Goal: Transaction & Acquisition: Book appointment/travel/reservation

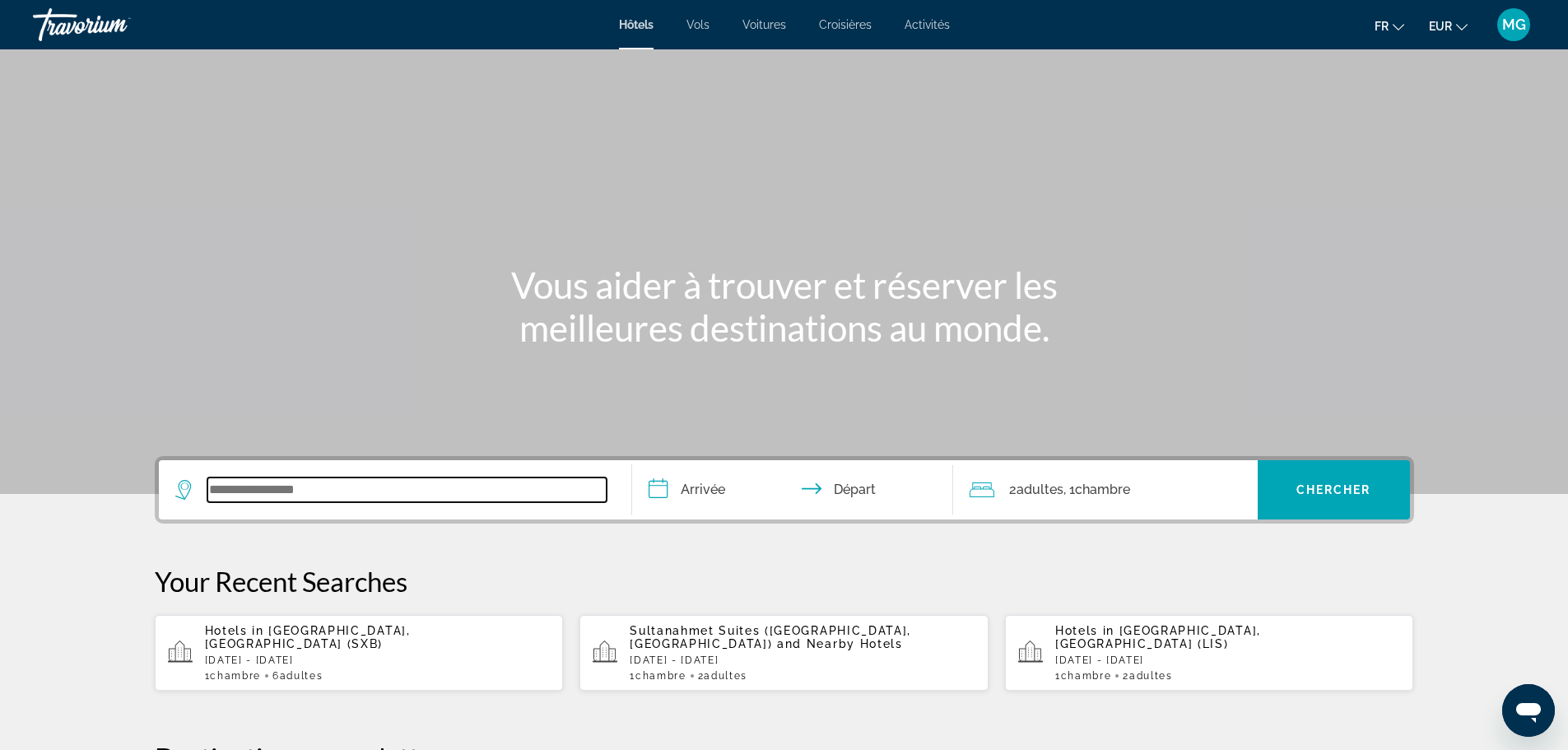
click at [490, 499] on input "Search widget" at bounding box center [407, 489] width 399 height 25
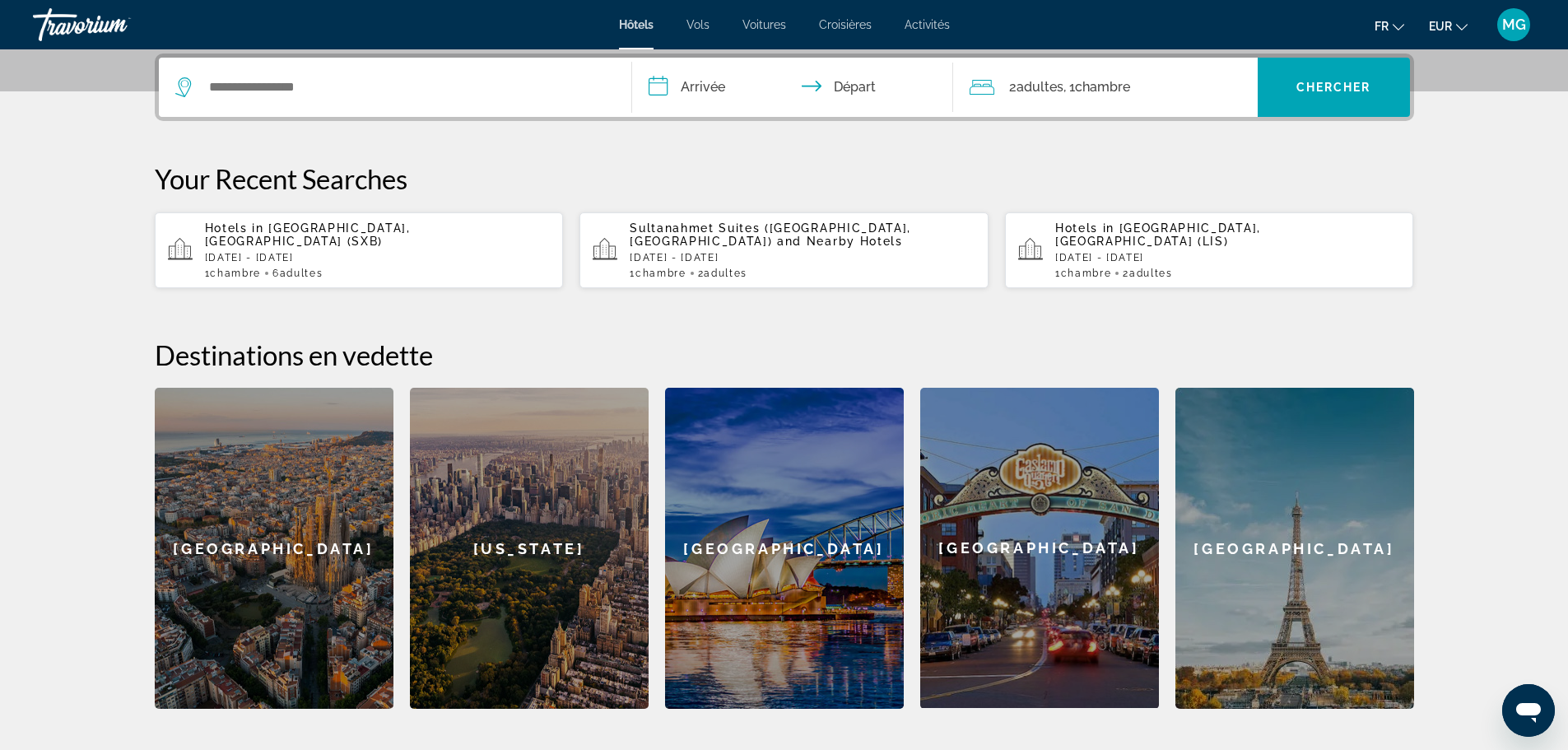
click at [911, 28] on span "Activités" at bounding box center [927, 25] width 45 height 13
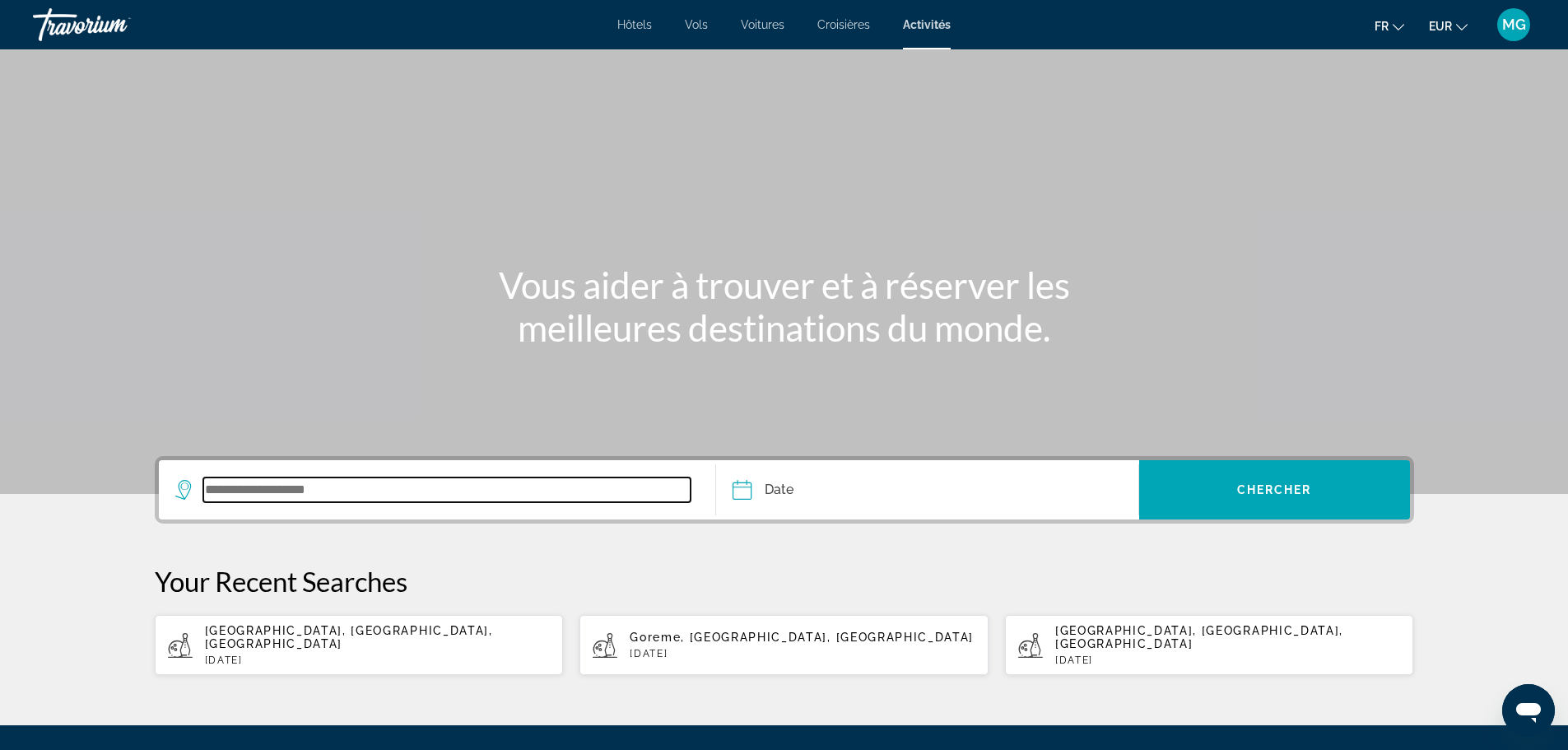
click at [410, 496] on input "Search widget" at bounding box center [447, 489] width 488 height 25
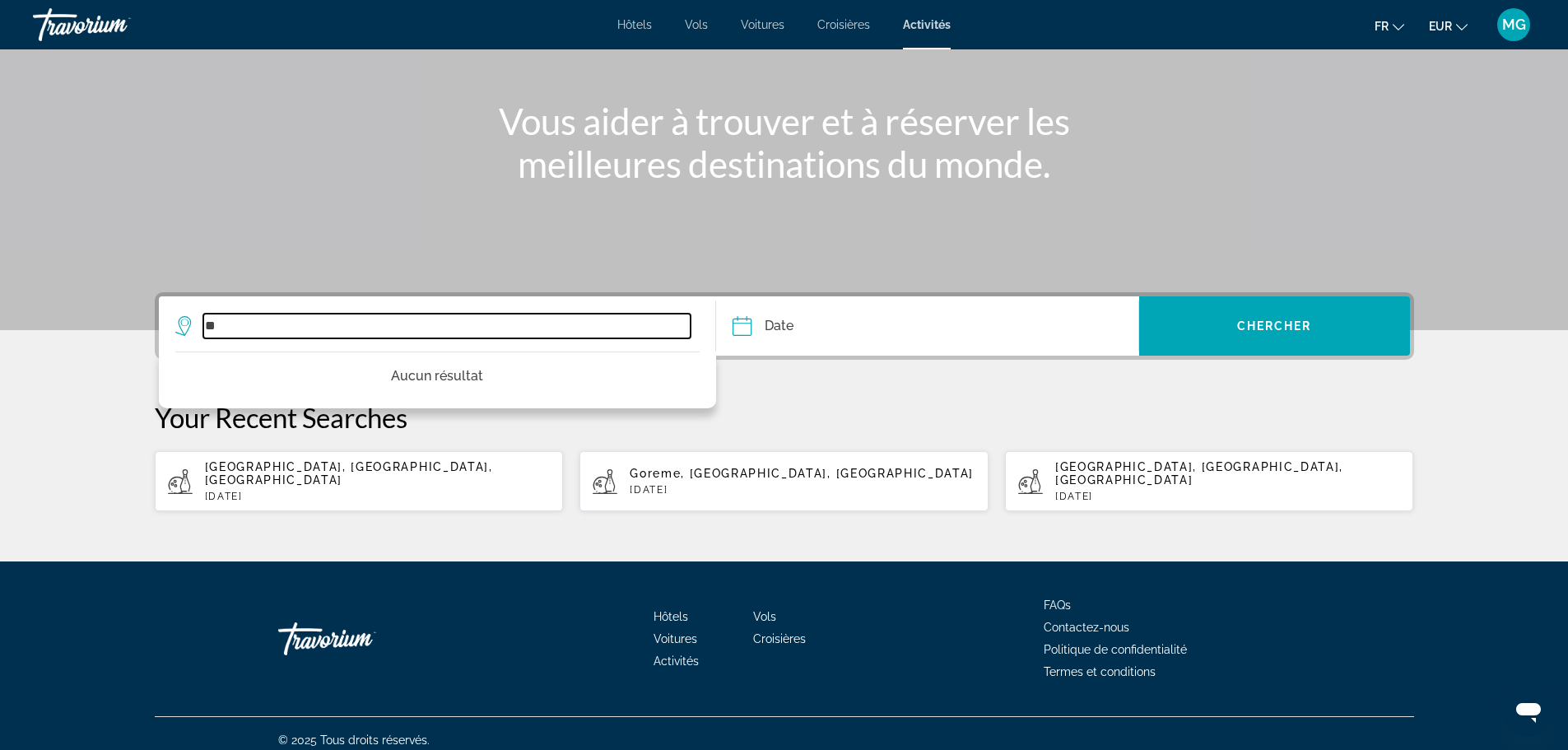
type input "*"
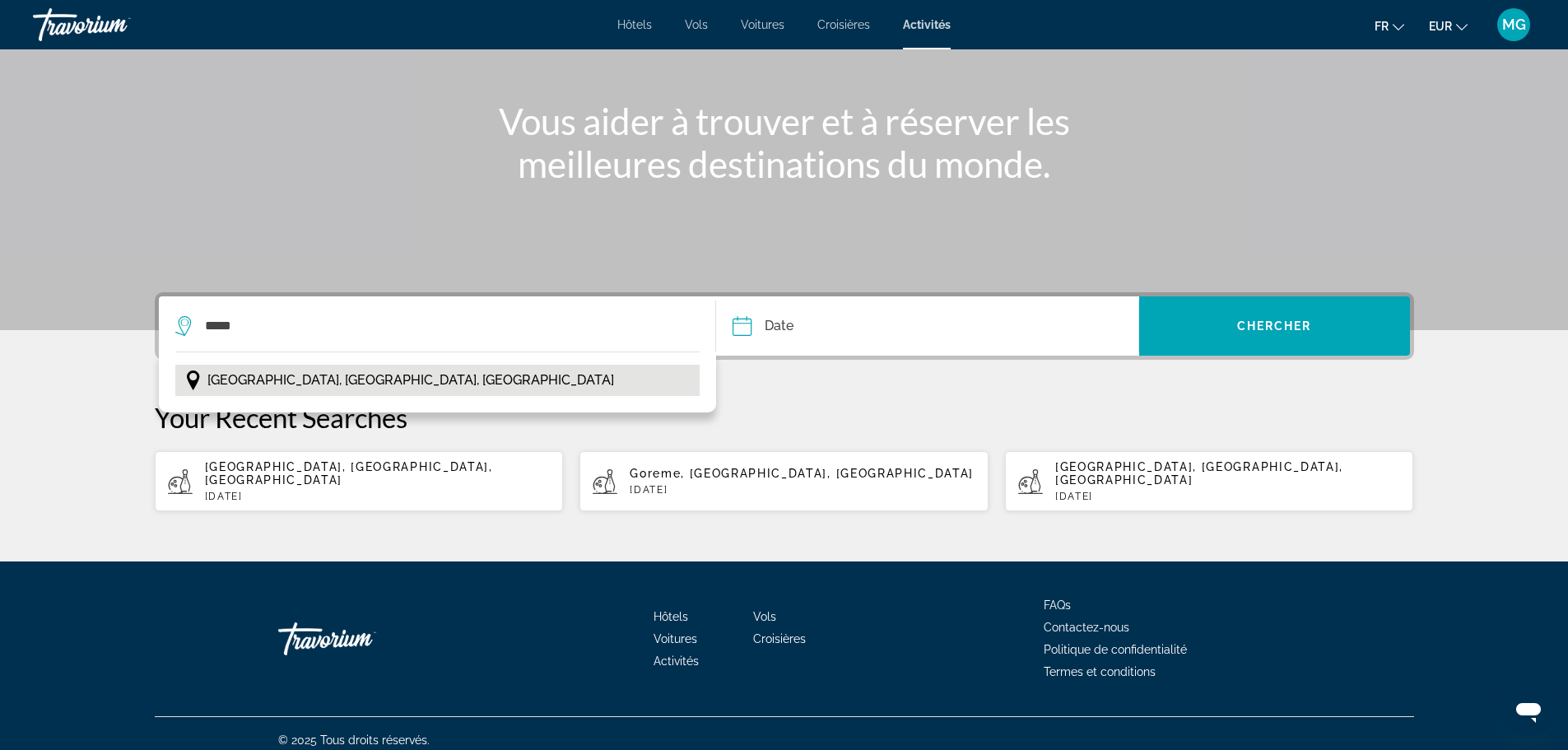
click at [361, 377] on span "Paris, Île-de-France, France" at bounding box center [410, 380] width 407 height 23
type input "**********"
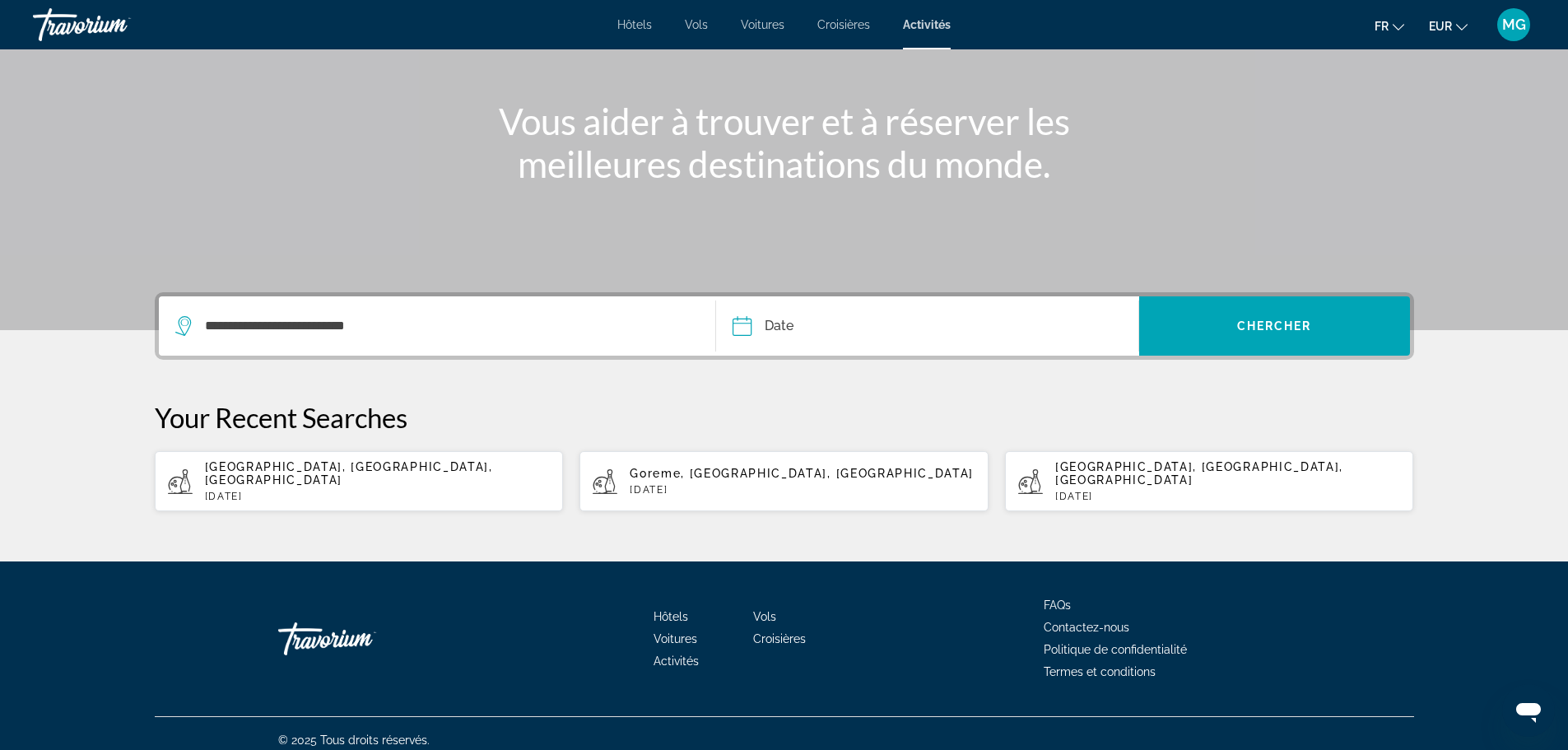
click at [840, 323] on input "Date" at bounding box center [833, 328] width 209 height 64
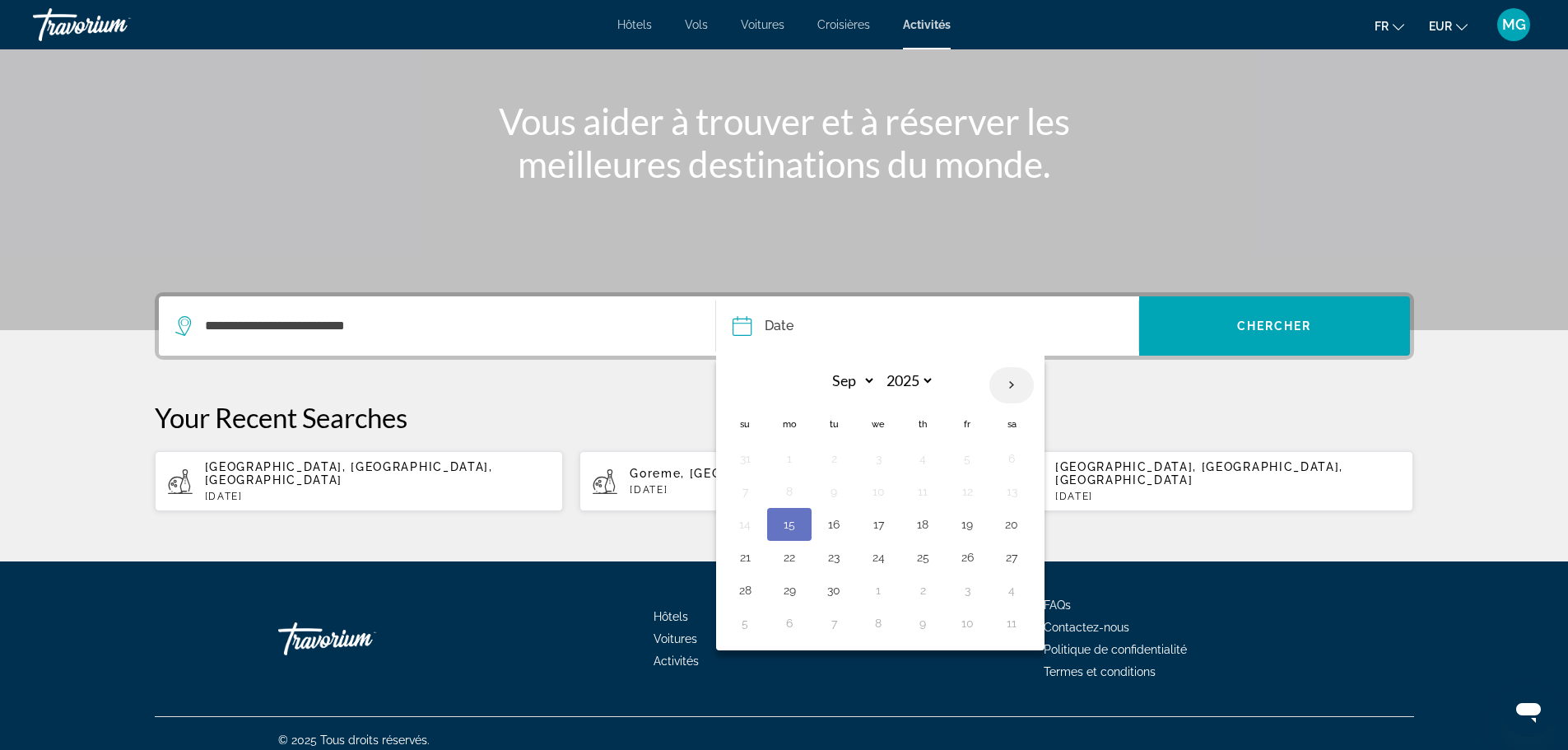
click at [1008, 386] on th "Next month" at bounding box center [1011, 384] width 44 height 36
select select "**"
click at [926, 491] on button "11" at bounding box center [923, 491] width 27 height 23
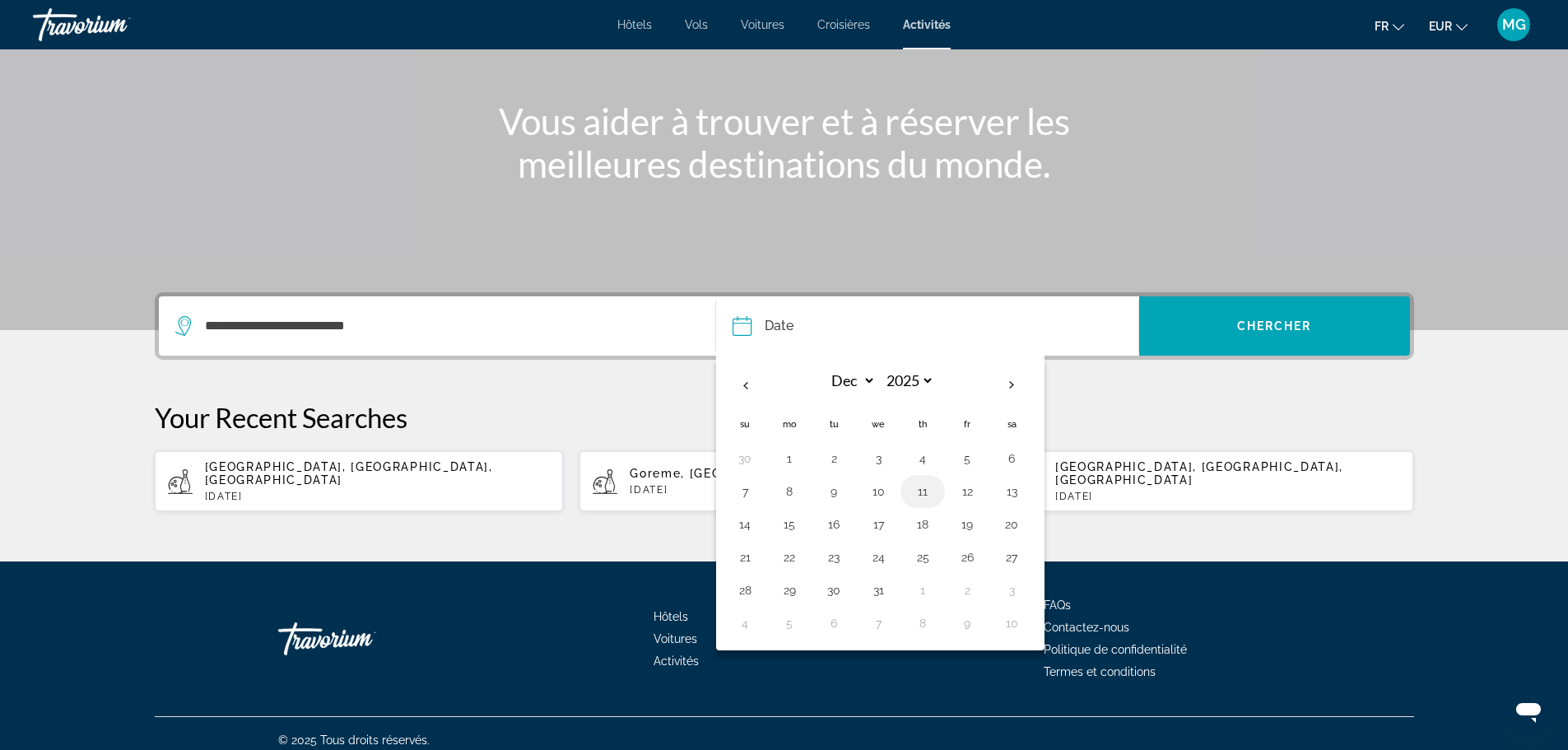
type input "**********"
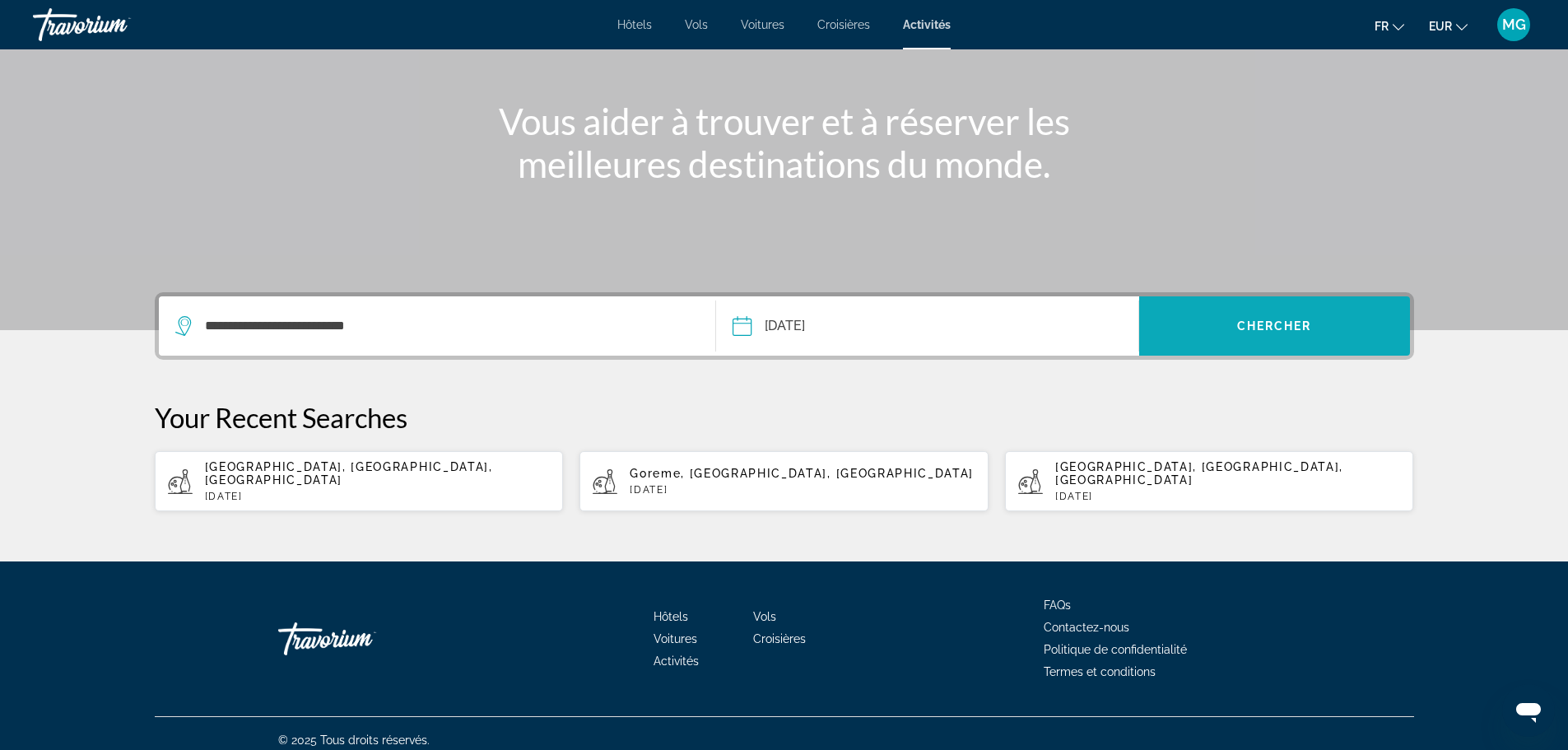
click at [1219, 321] on span "Search widget" at bounding box center [1275, 326] width 271 height 39
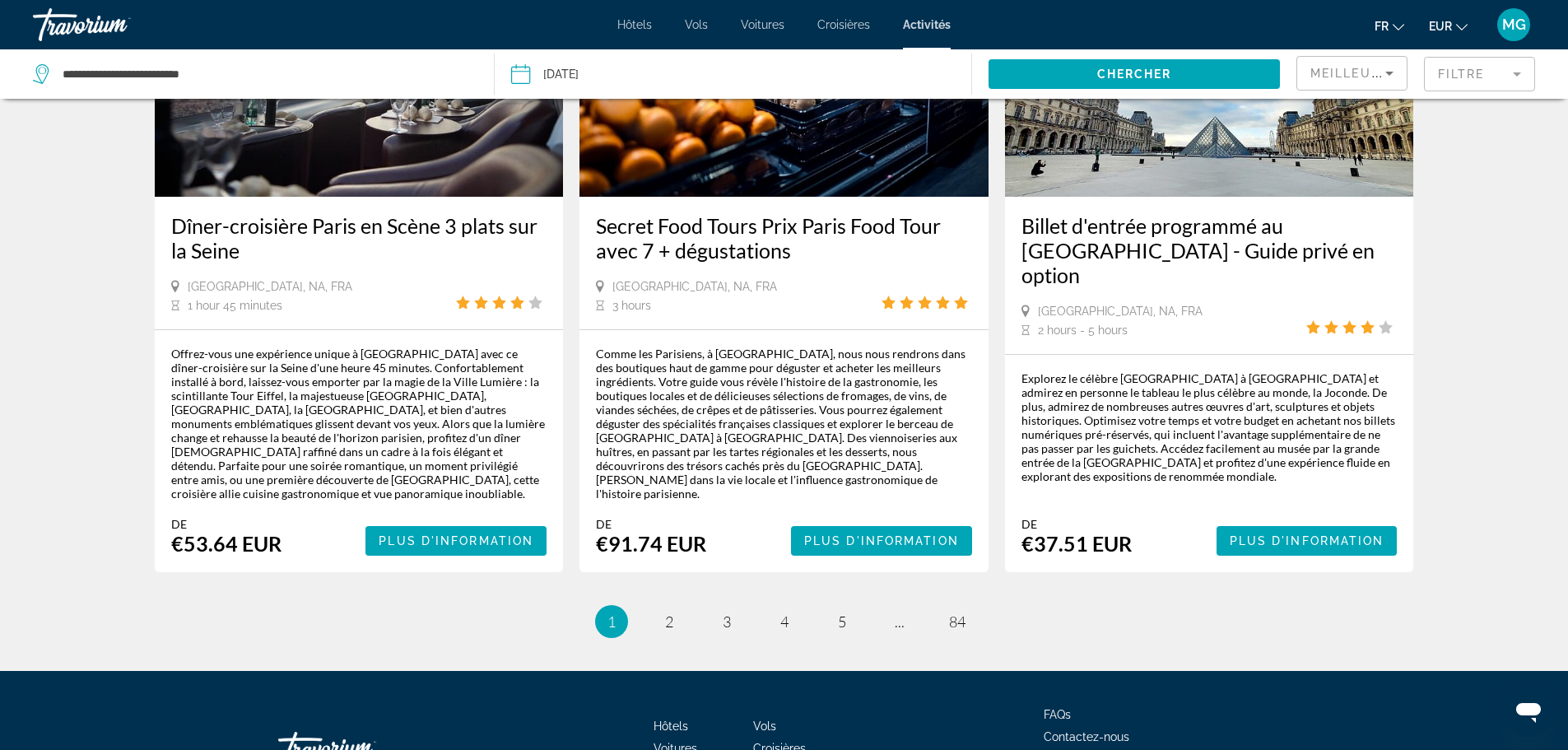
scroll to position [2452, 0]
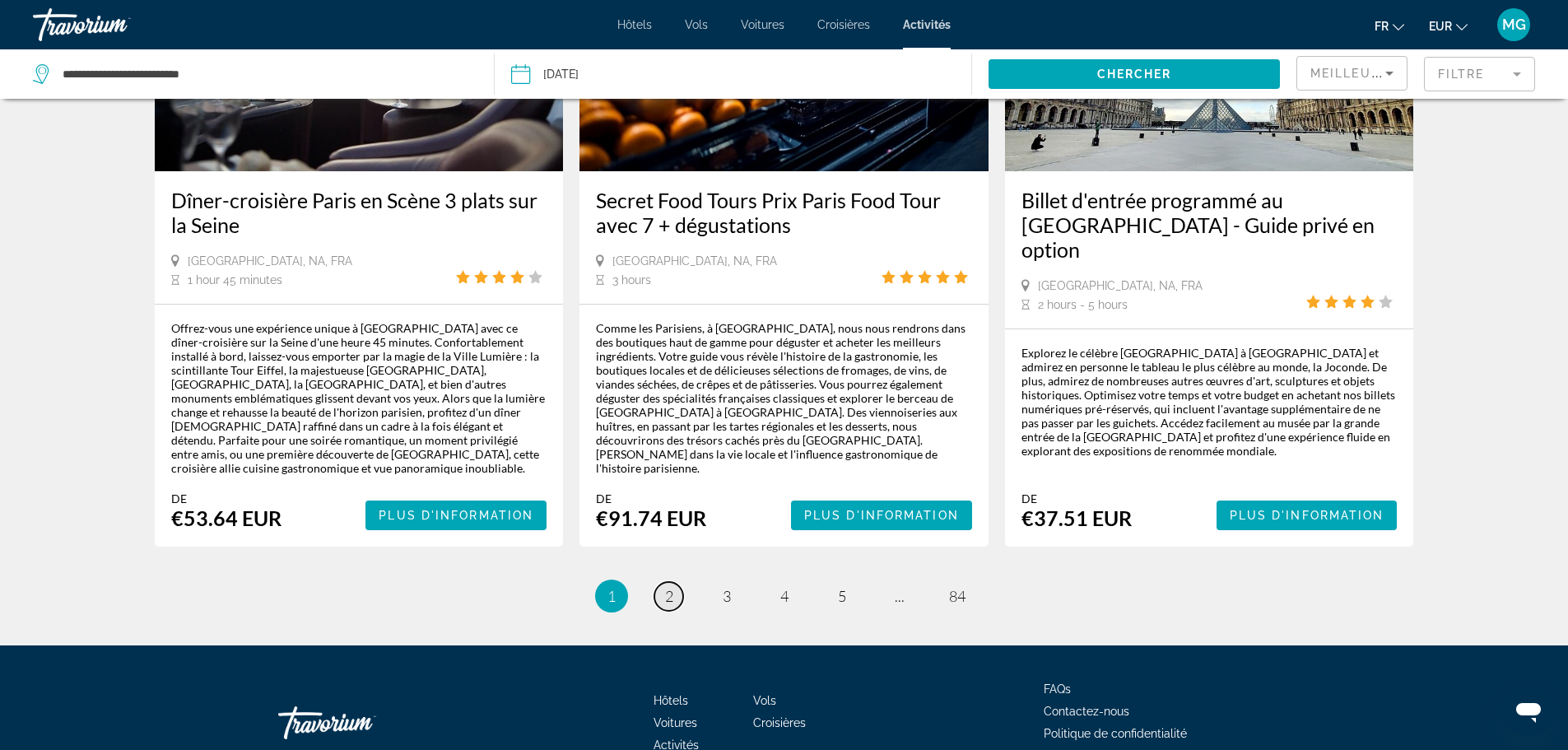
click at [662, 582] on link "page 2" at bounding box center [668, 596] width 28 height 28
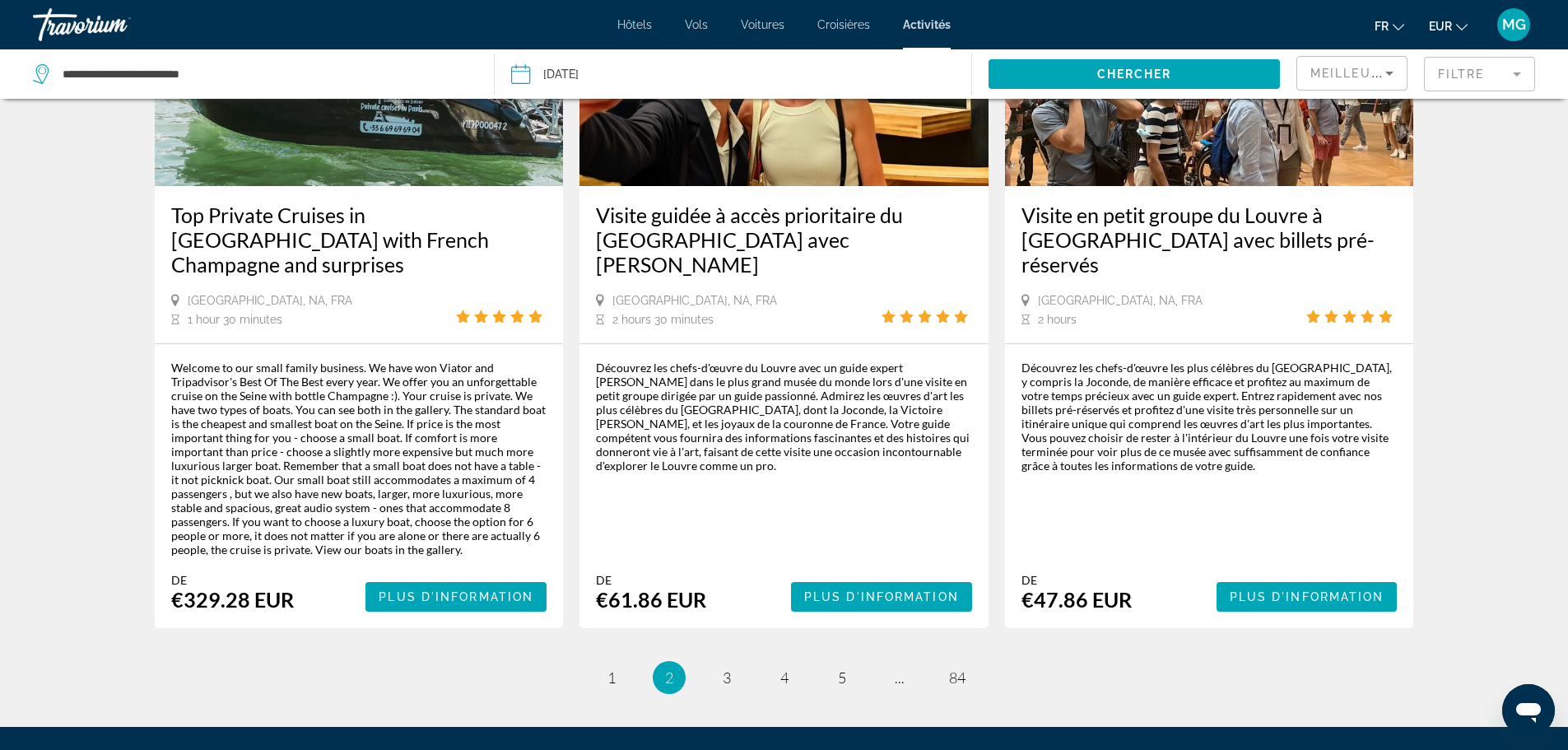
scroll to position [2570, 0]
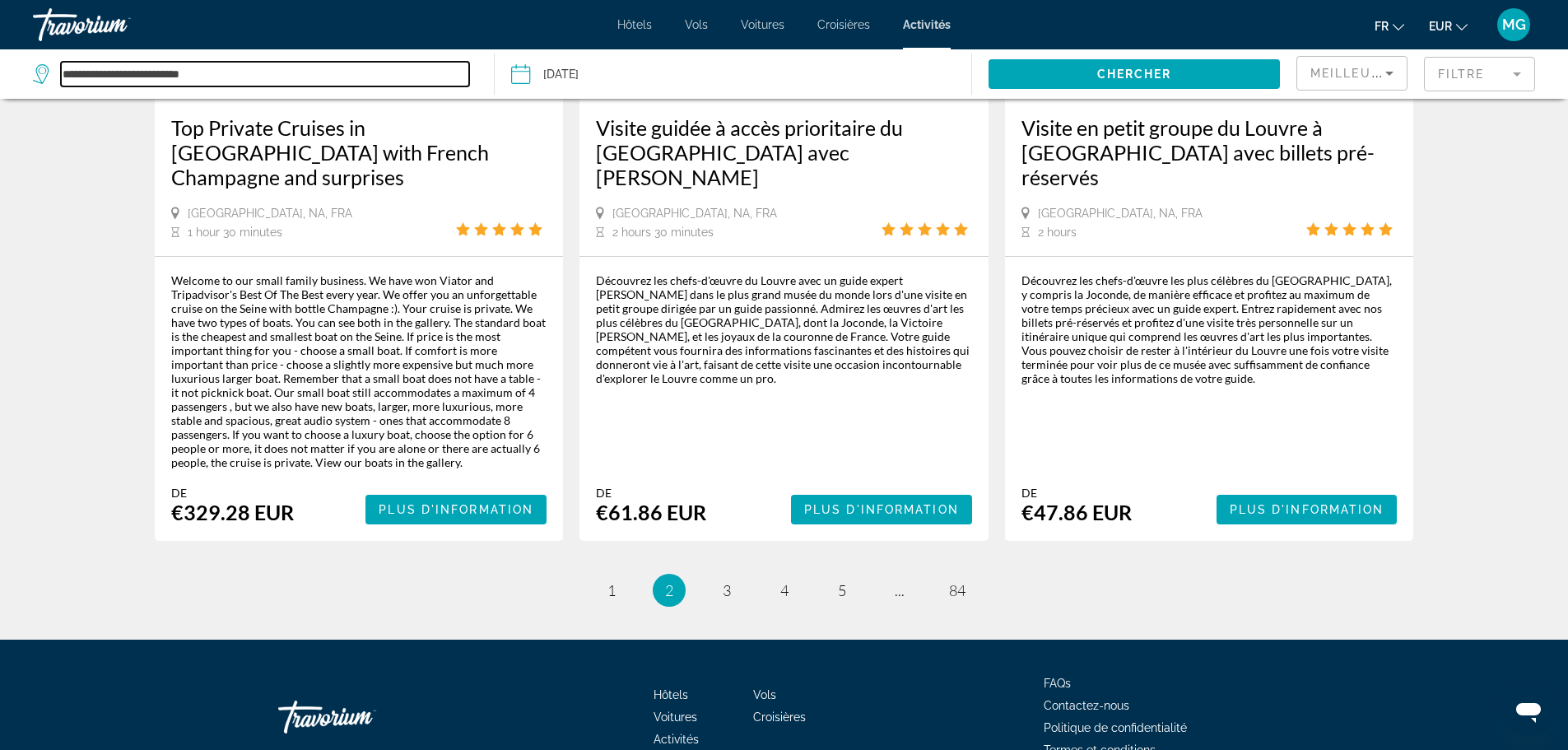
click at [349, 68] on input "**********" at bounding box center [265, 74] width 408 height 25
type input "*"
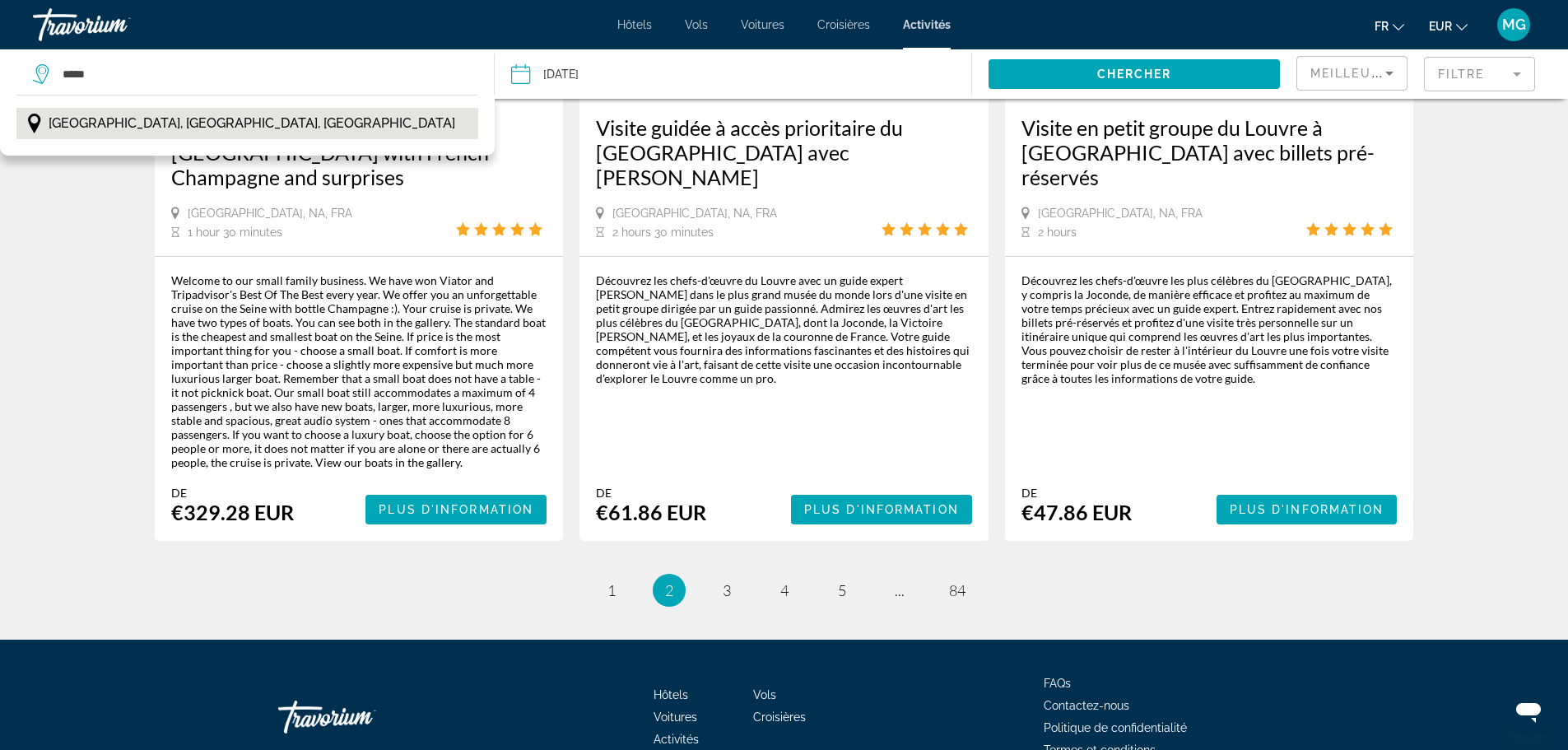
click at [259, 138] on button "Marne-la-Vallée, Île-de-France, France" at bounding box center [247, 123] width 462 height 31
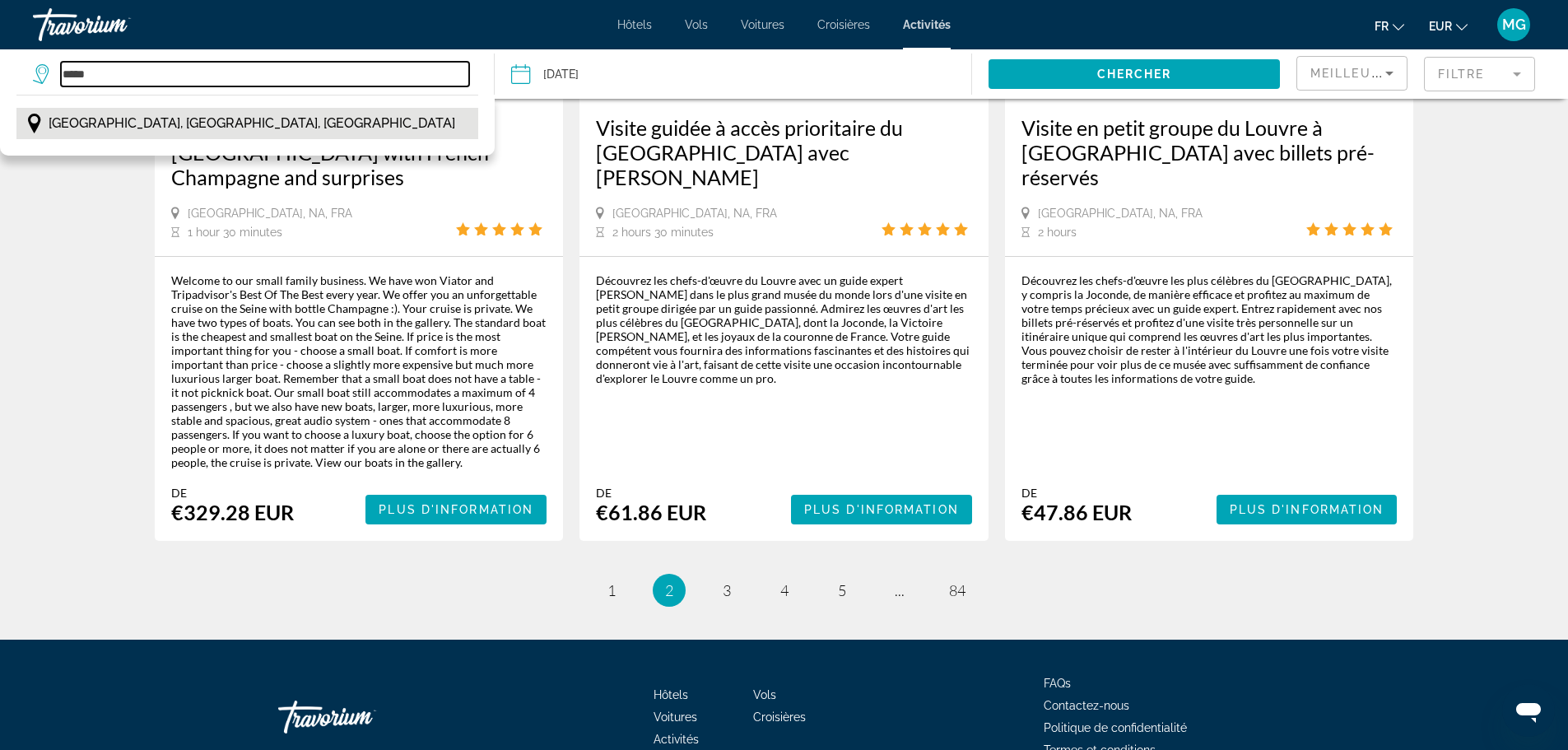
type input "**********"
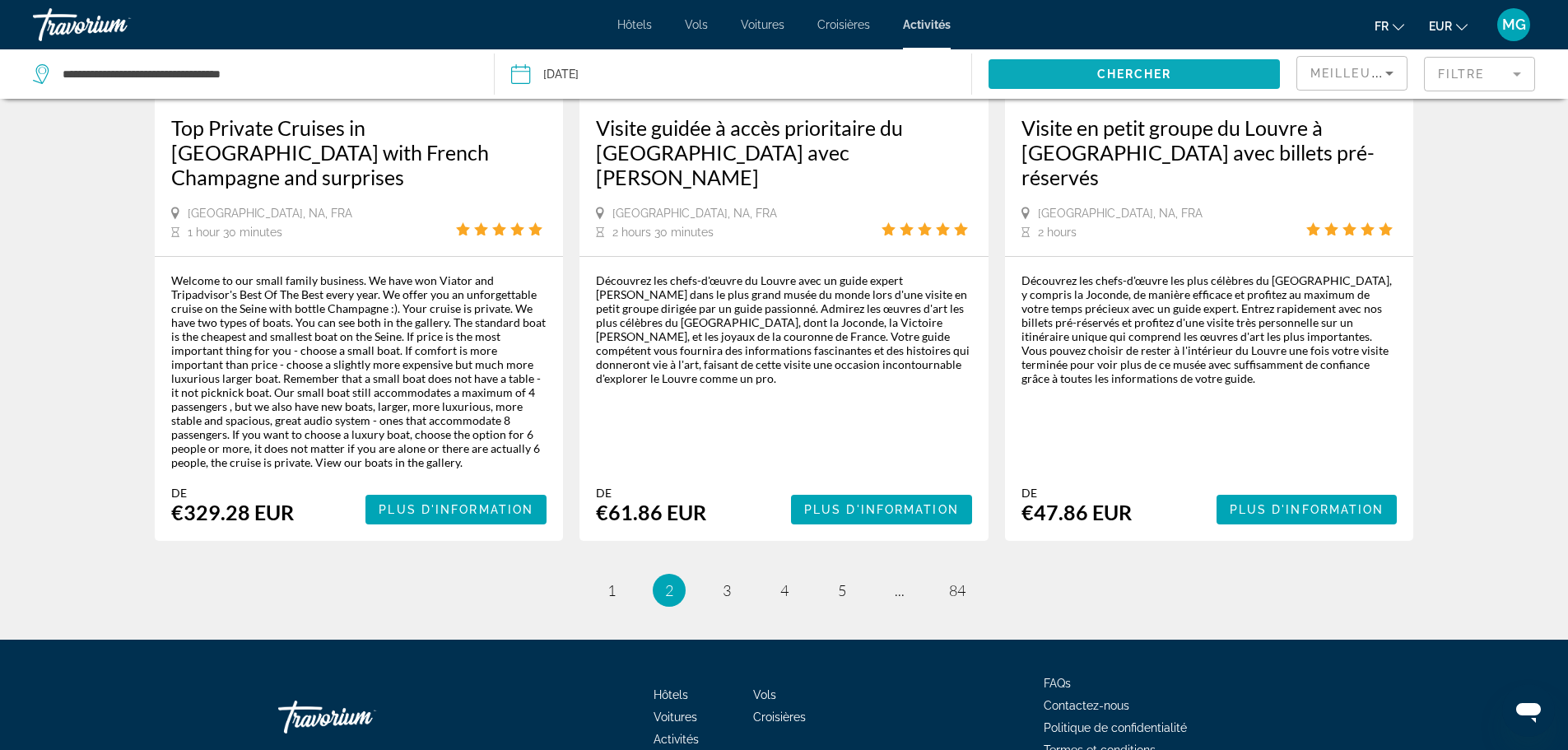
click at [1013, 77] on span "Search widget" at bounding box center [1134, 73] width 292 height 39
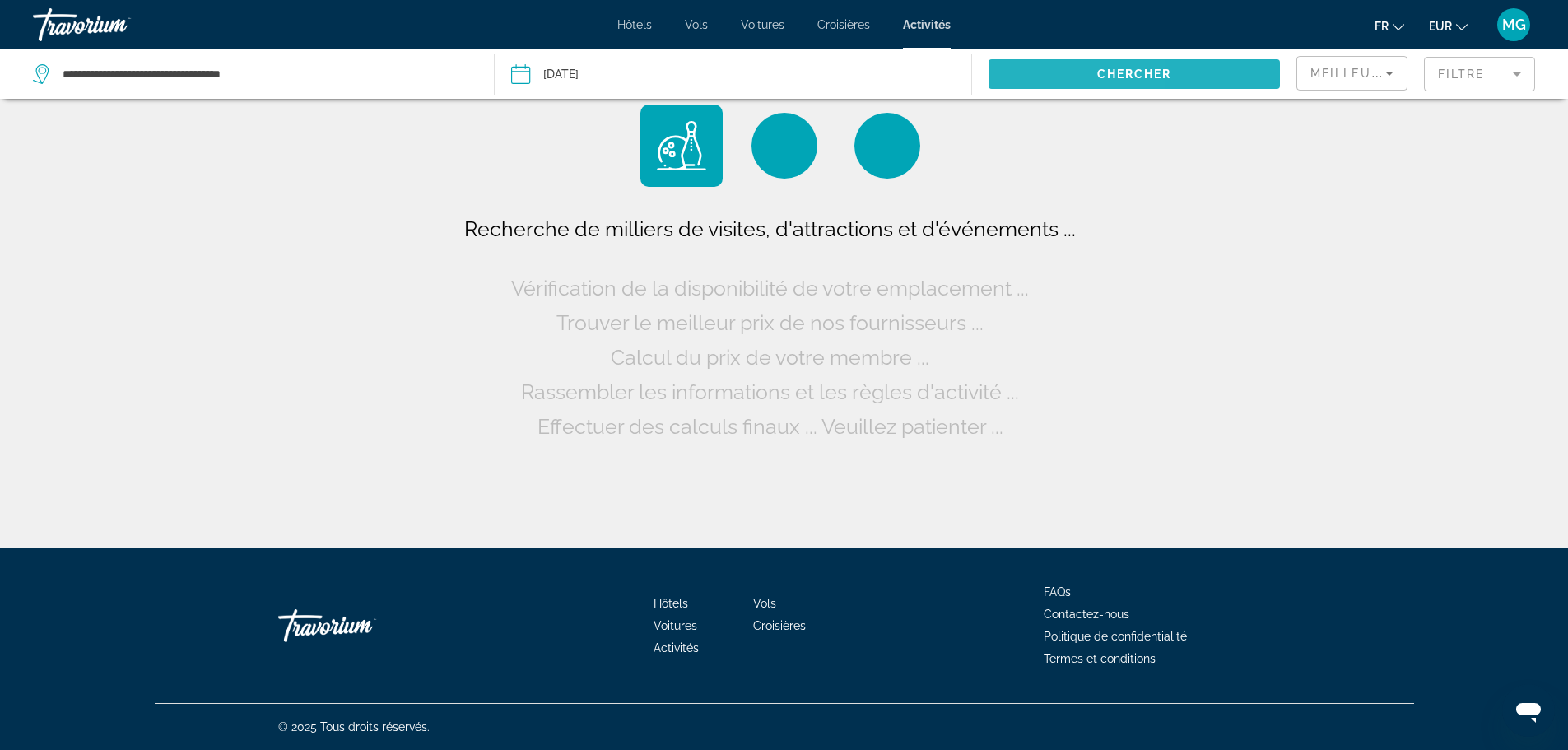
scroll to position [0, 0]
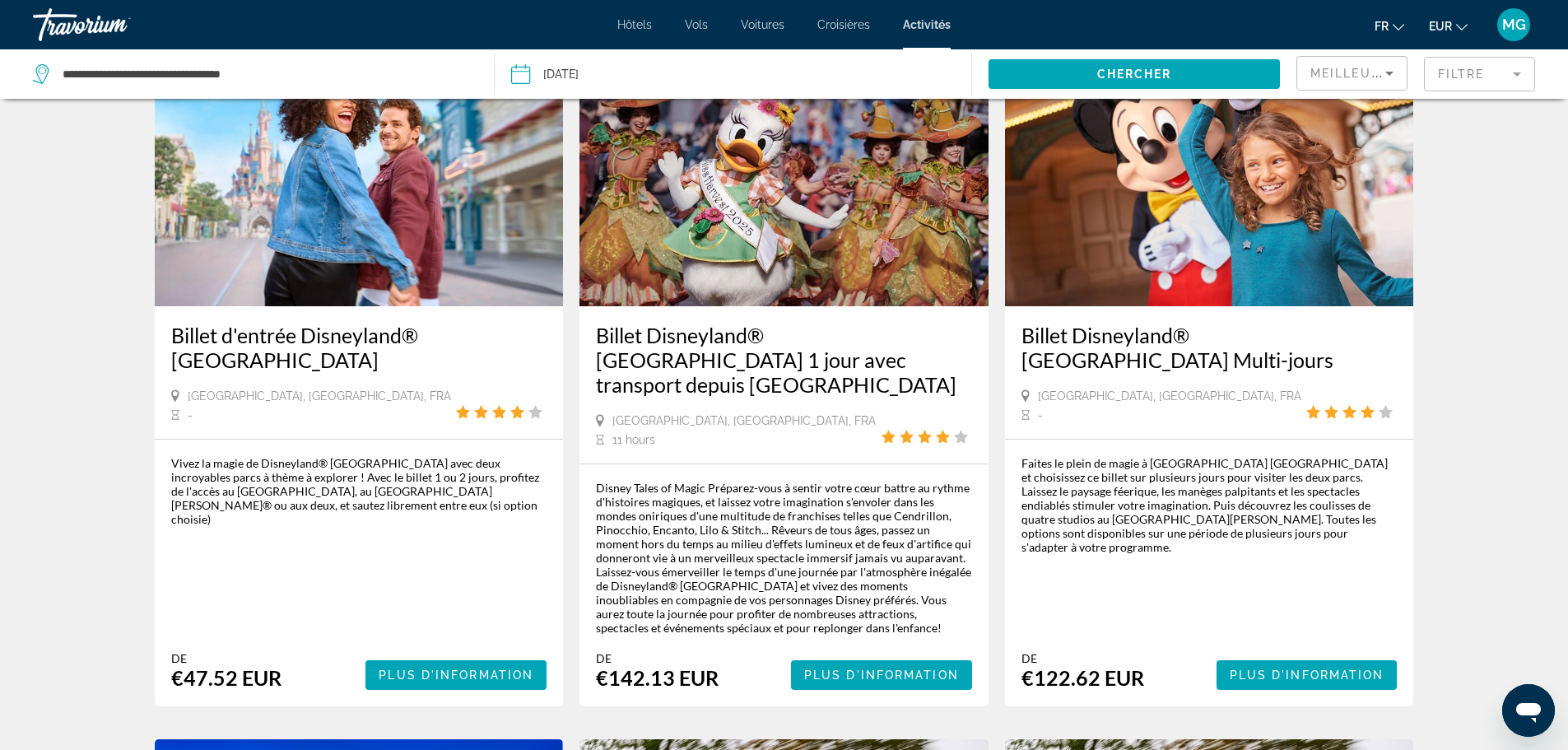
scroll to position [113, 0]
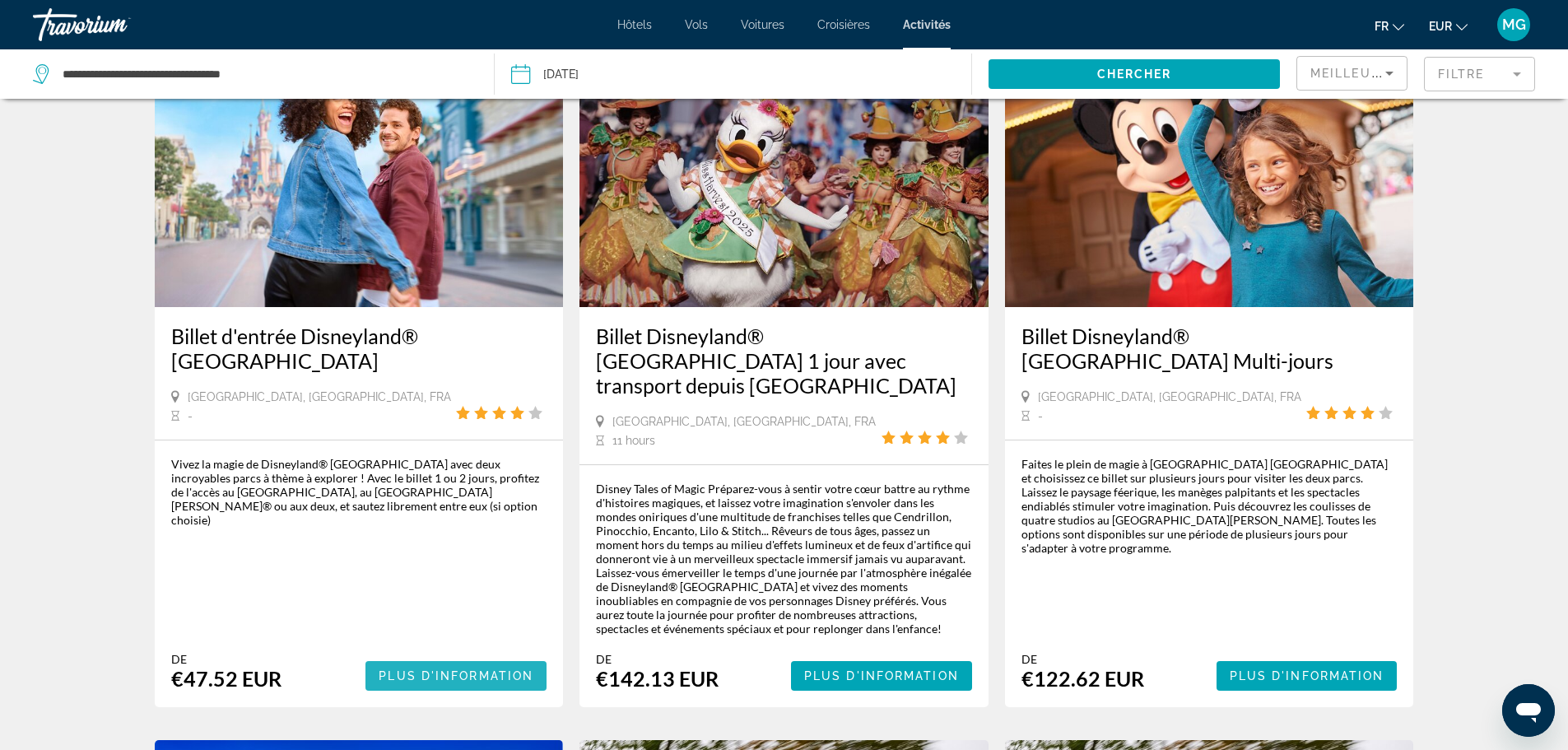
click at [471, 669] on span "Plus d'information" at bounding box center [455, 676] width 155 height 13
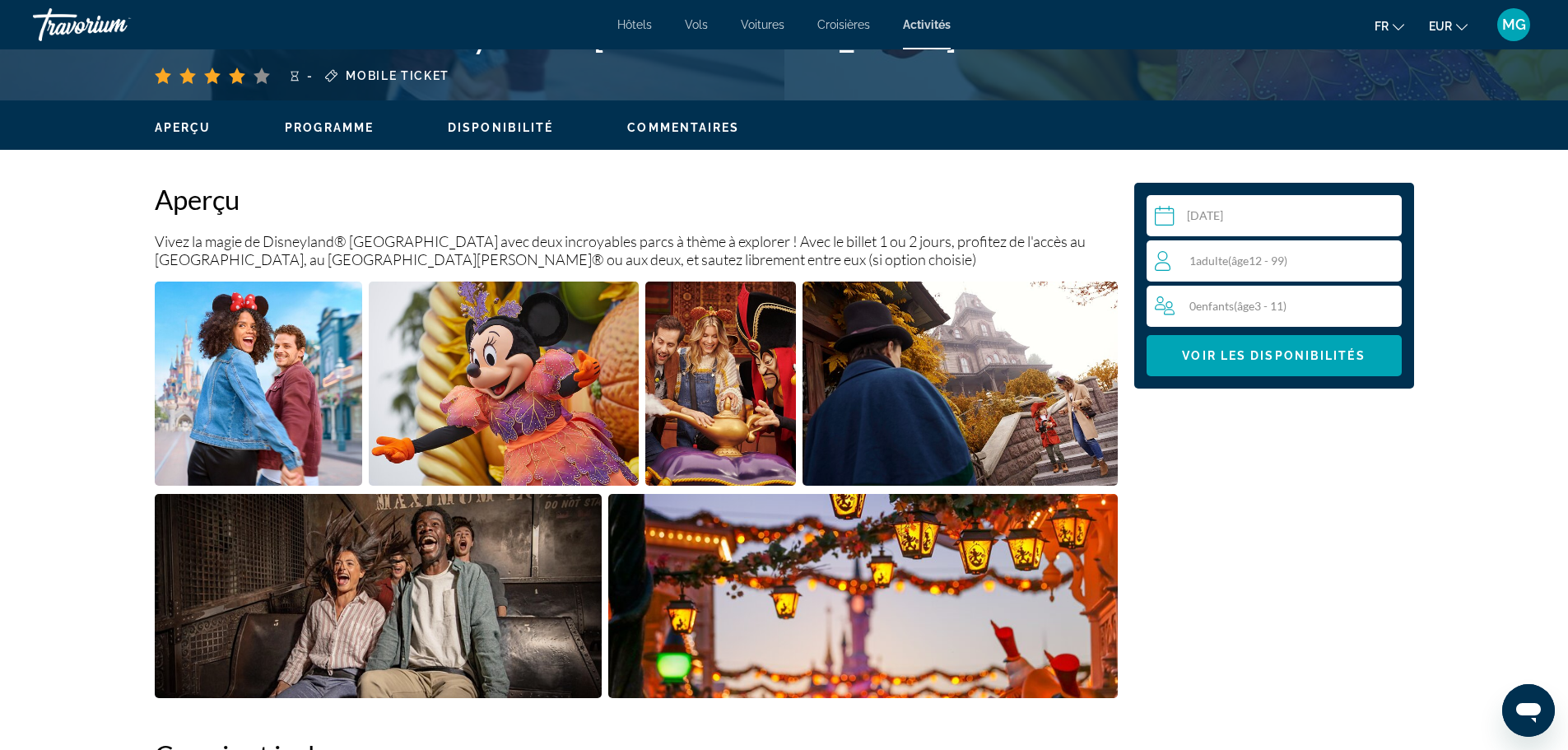
scroll to position [443, 0]
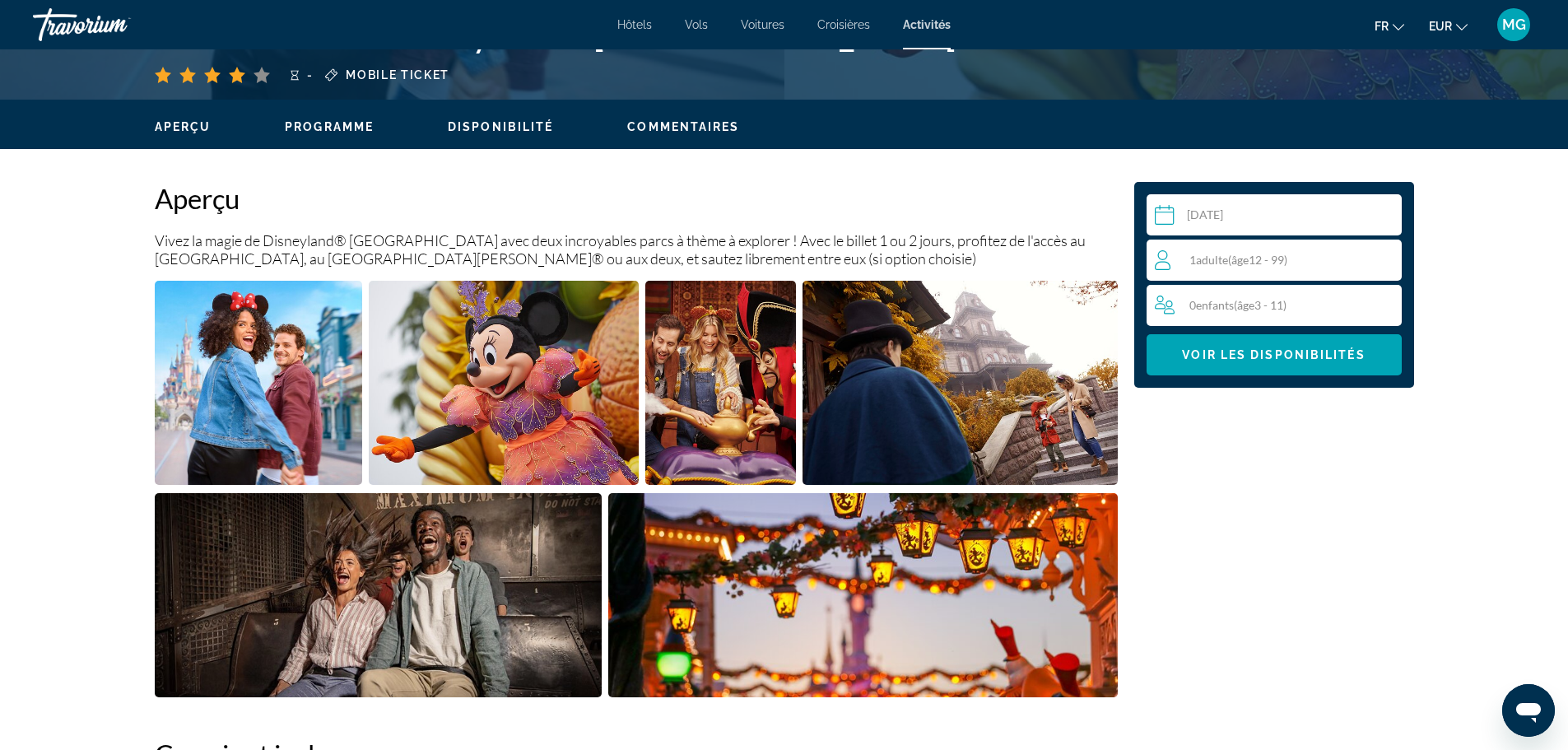
click at [1286, 270] on div "1 Adulte Adultes ( âge 12 - 99)" at bounding box center [1278, 260] width 247 height 41
click at [1379, 252] on icon "Increment adults" at bounding box center [1385, 260] width 15 height 20
click at [1381, 305] on icon "Increment children" at bounding box center [1386, 305] width 15 height 15
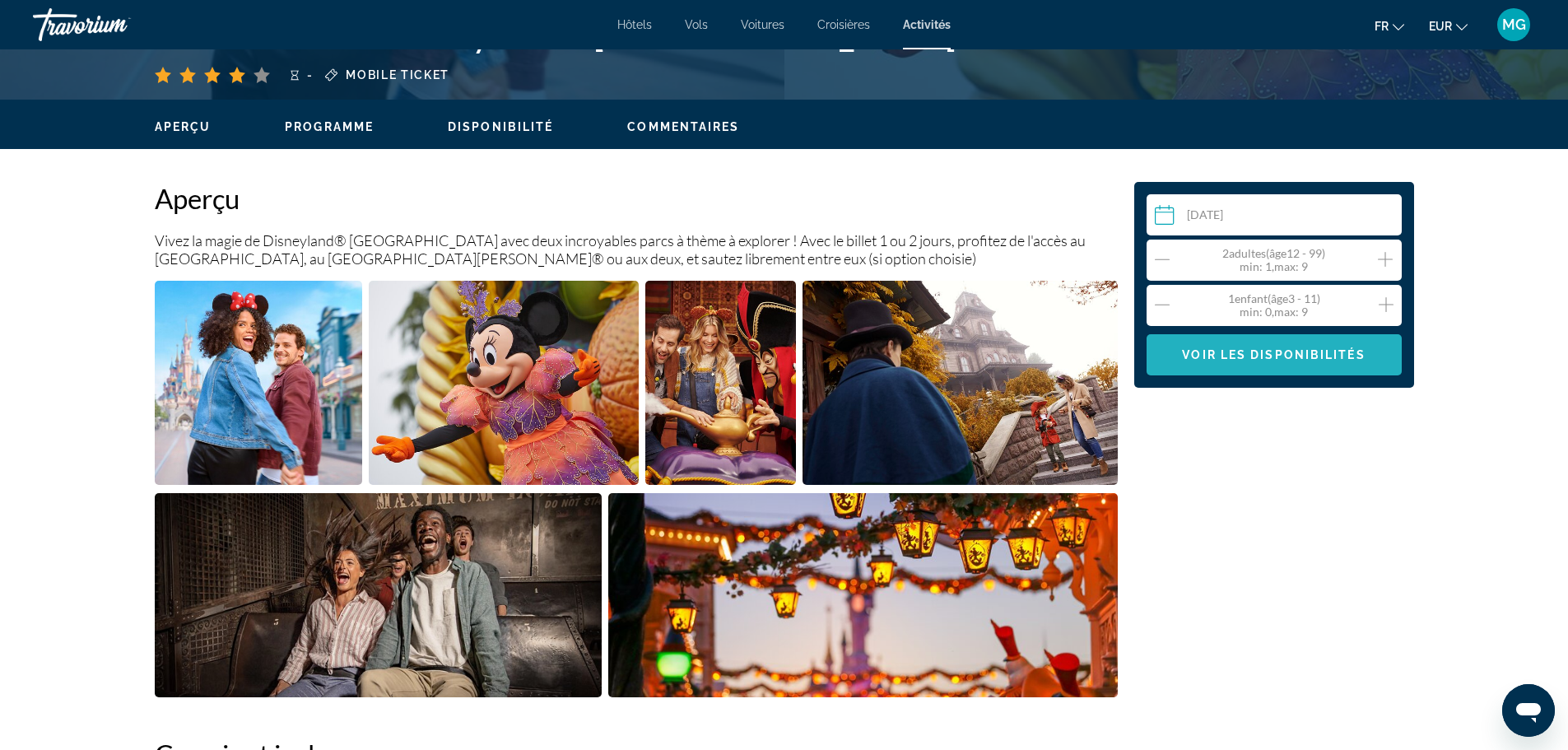
click at [1291, 363] on span "Main content" at bounding box center [1274, 354] width 255 height 39
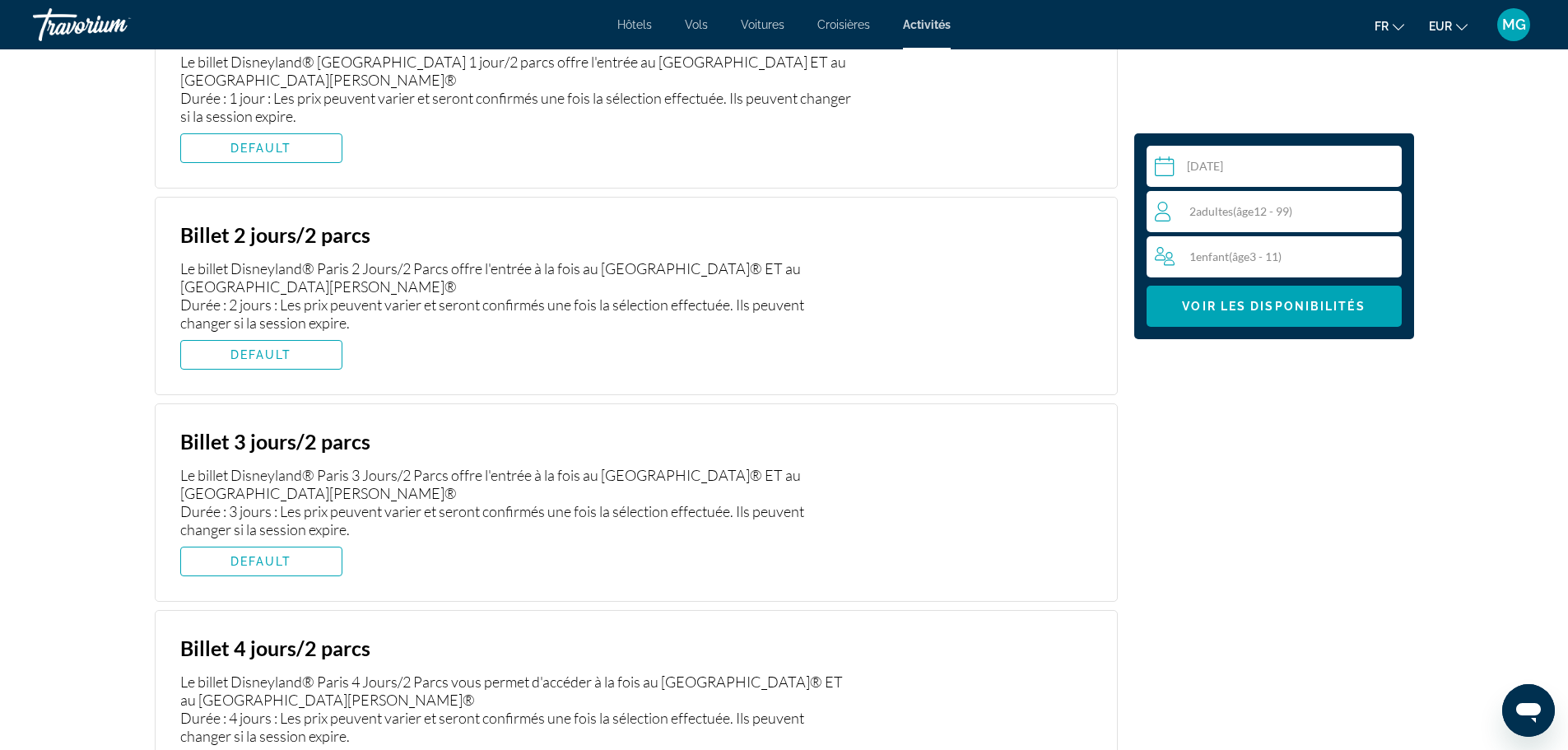
scroll to position [3041, 0]
click at [301, 353] on span "Main content" at bounding box center [261, 353] width 160 height 39
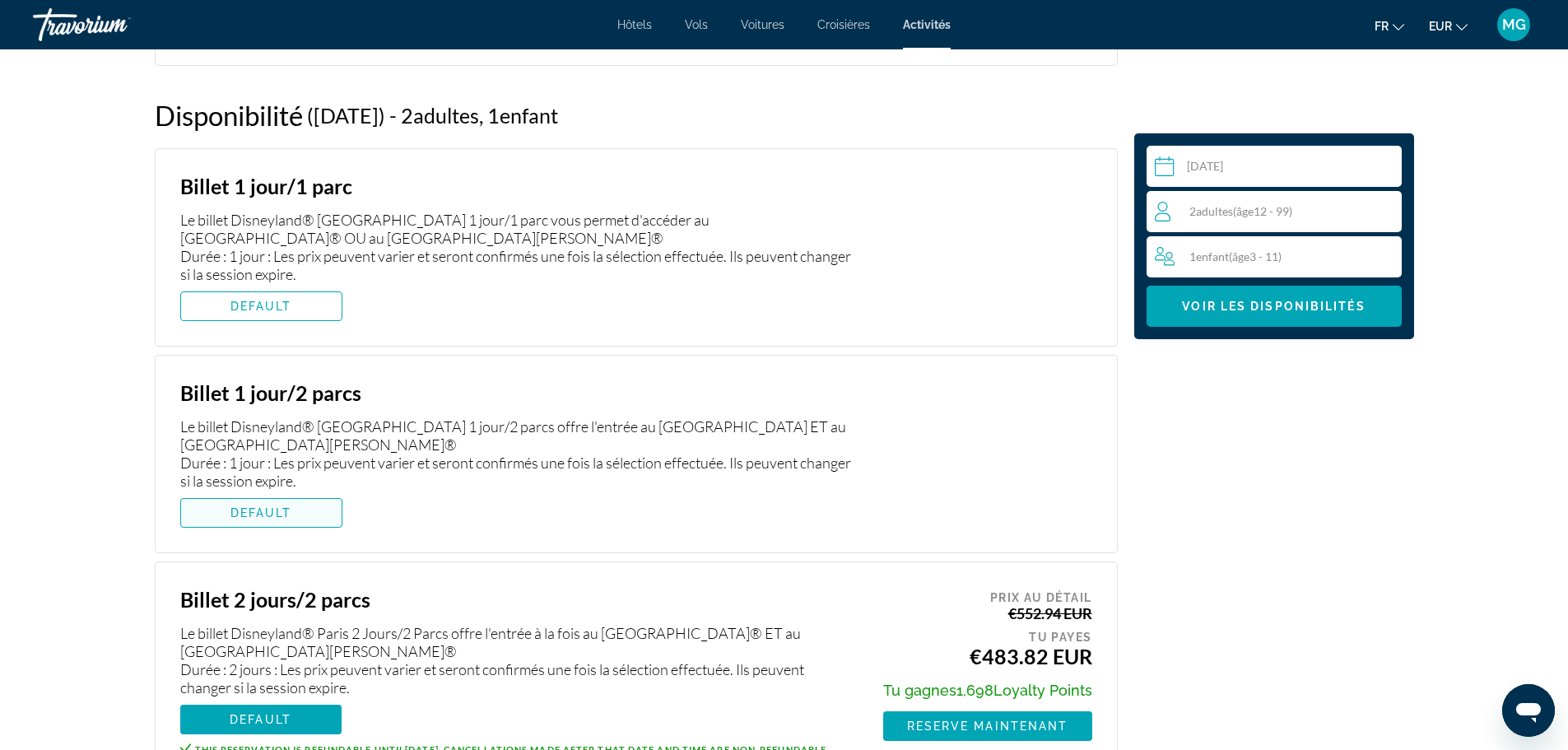
scroll to position [2666, 0]
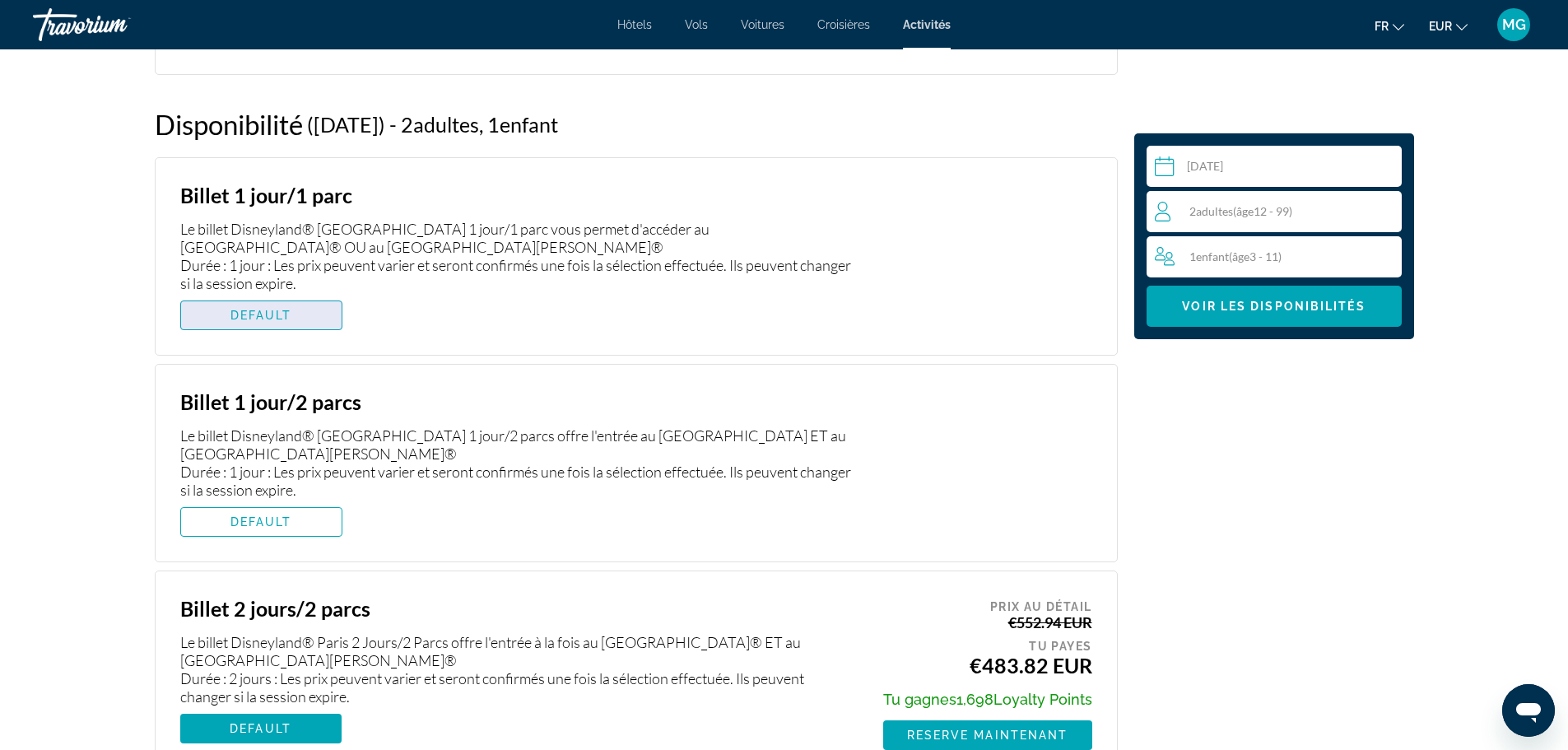
click at [298, 314] on span "Main content" at bounding box center [261, 315] width 160 height 39
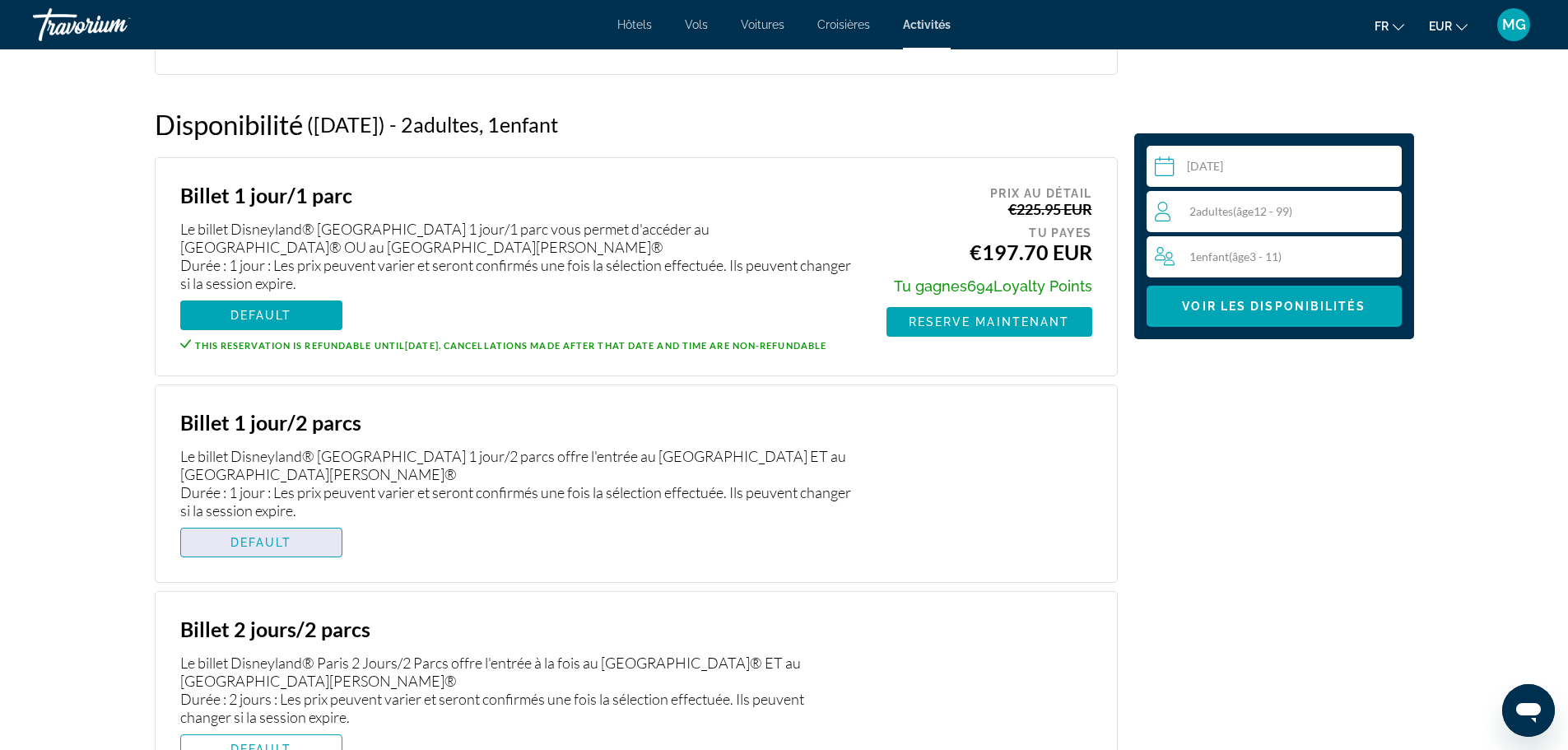
click at [277, 544] on span "Main content" at bounding box center [261, 542] width 160 height 39
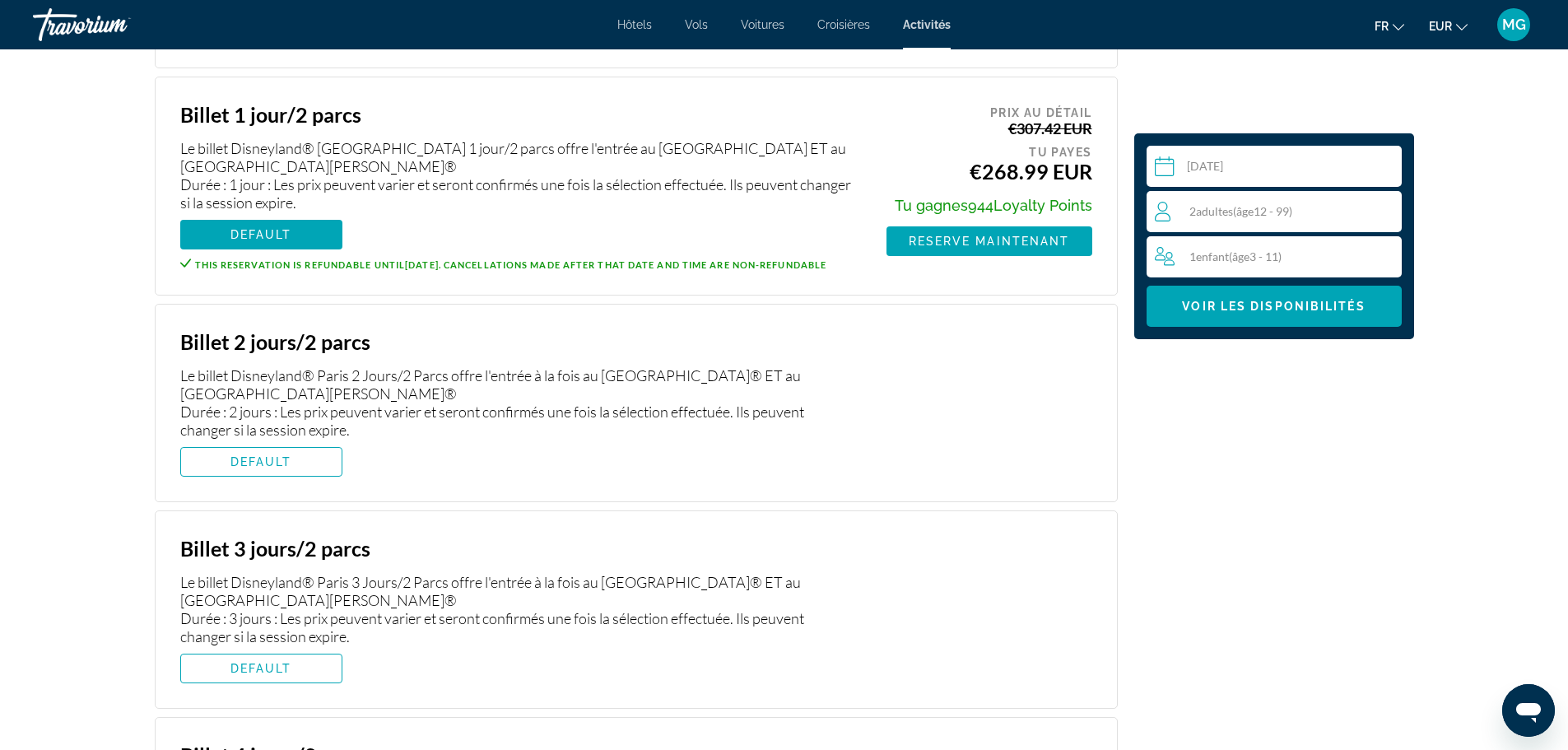
scroll to position [2954, 0]
click at [250, 467] on span "DEFAULT" at bounding box center [261, 461] width 62 height 13
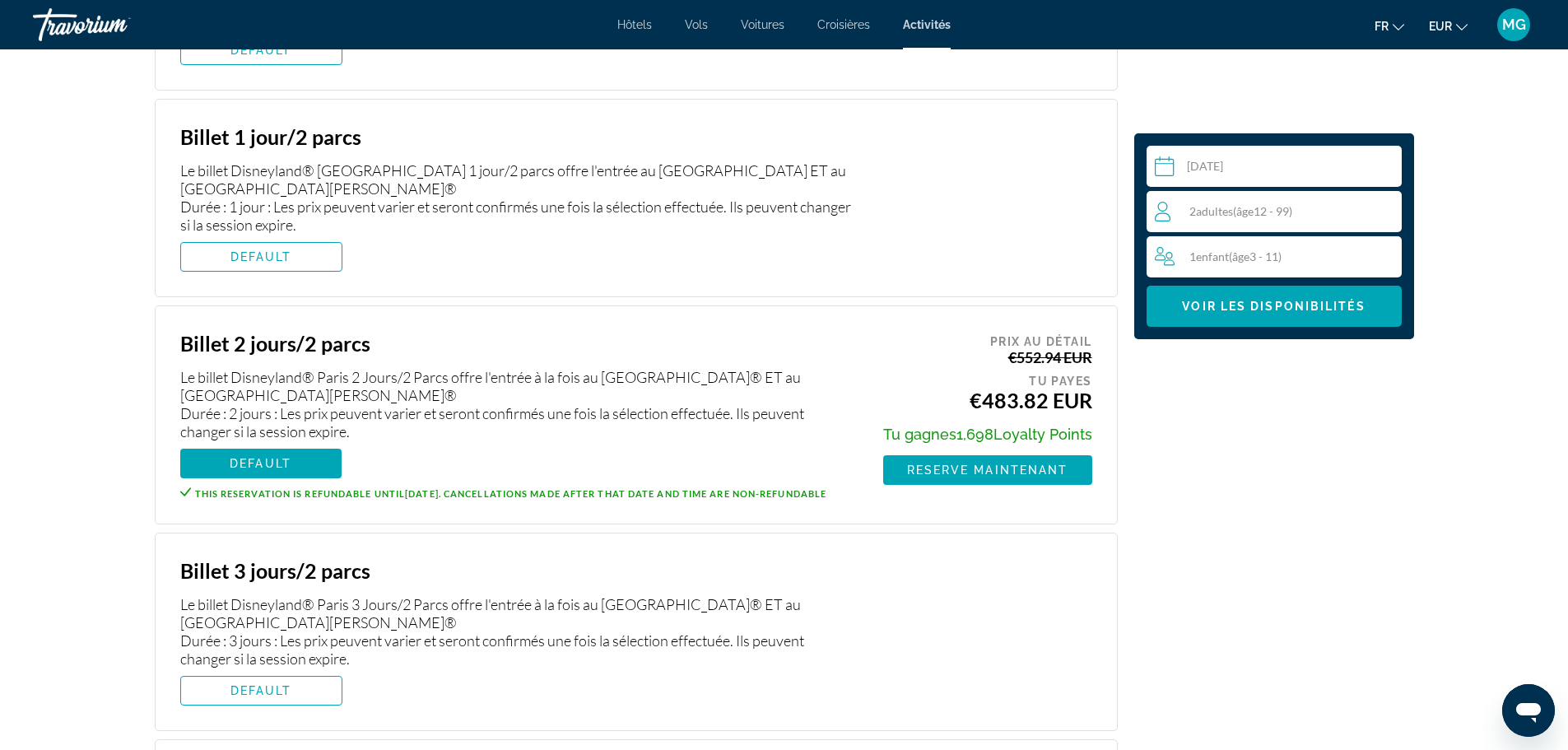
scroll to position [2896, 0]
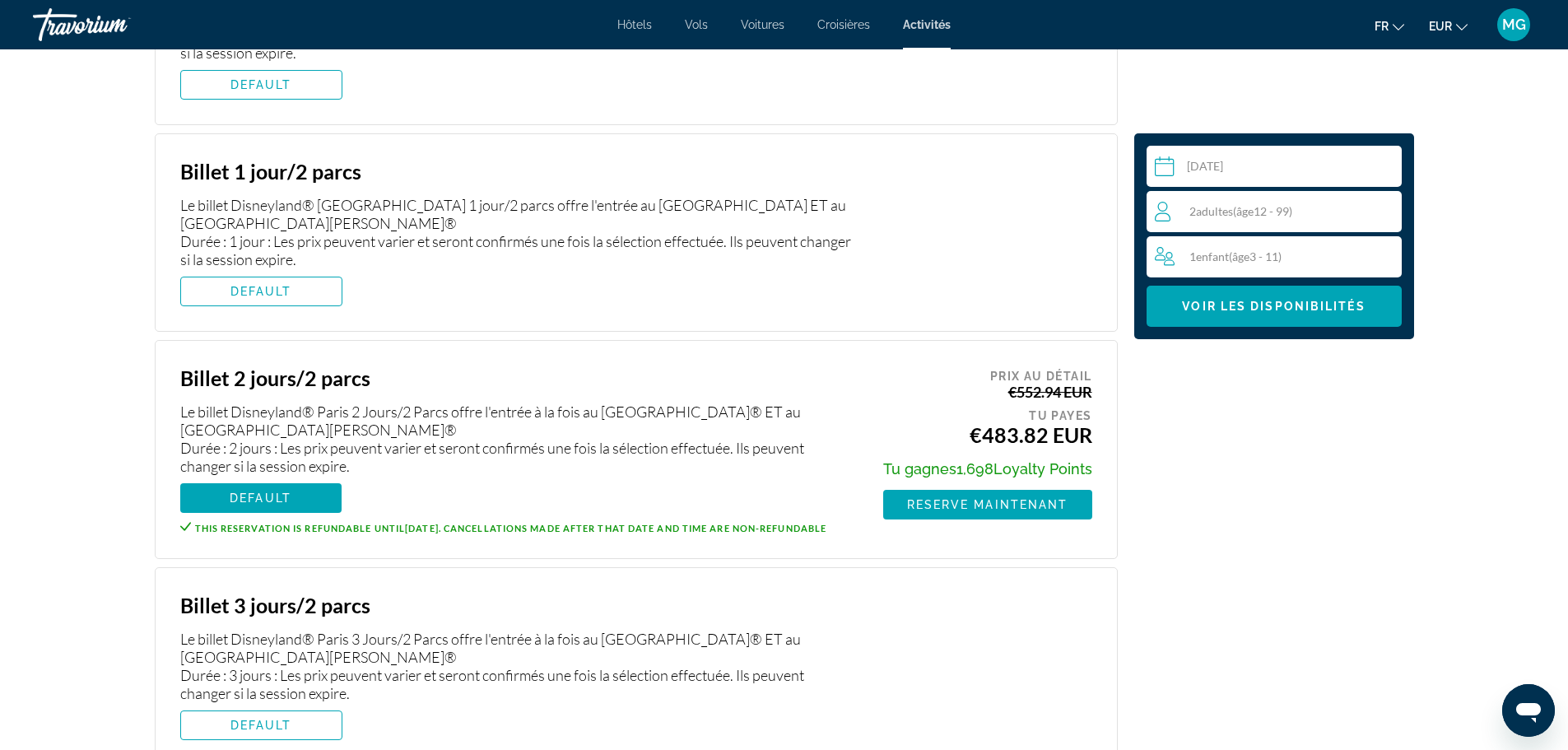
click at [1294, 242] on div "1 Enfant Enfants ( âge 3 - 11)" at bounding box center [1278, 256] width 247 height 41
click at [1174, 254] on div "1 Enfant Enfants ( âge 3 - 11) min : 0, max : 9" at bounding box center [1278, 257] width 247 height 27
click at [1161, 219] on icon "Decrement adults" at bounding box center [1162, 210] width 15 height 20
click at [1165, 261] on icon "Decrement children" at bounding box center [1162, 256] width 15 height 20
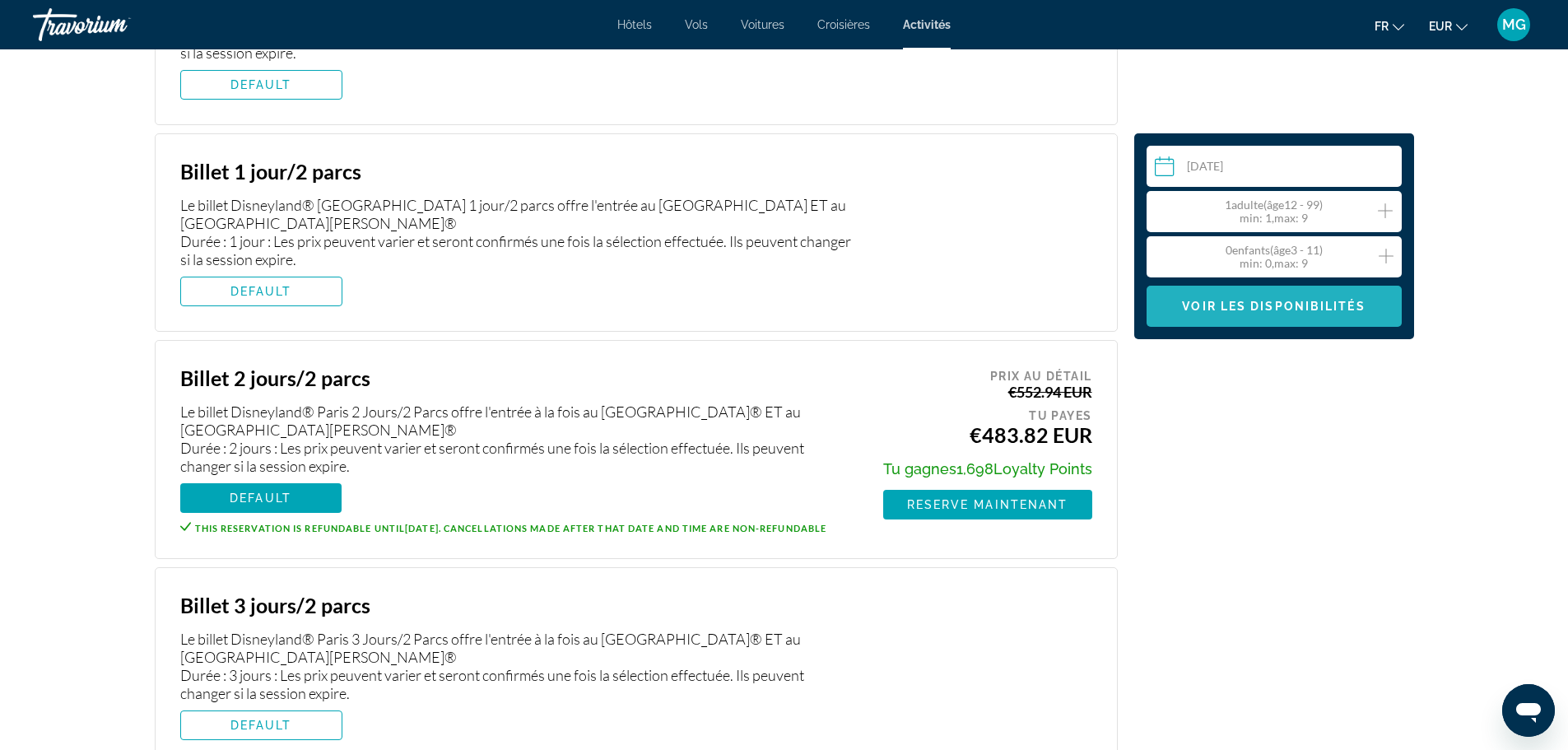
click at [1287, 313] on span "Main content" at bounding box center [1274, 306] width 255 height 39
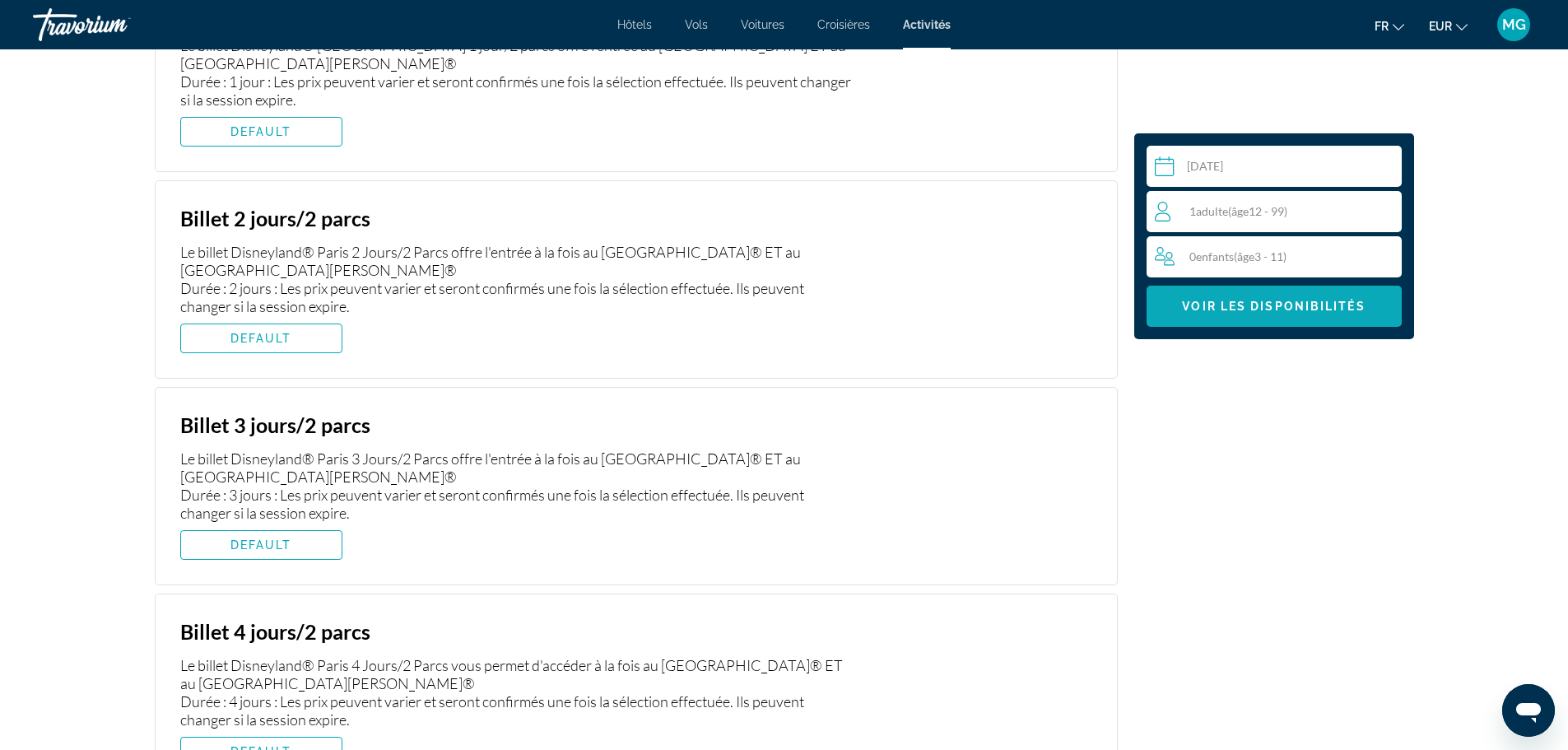
scroll to position [3058, 0]
click at [302, 326] on span "Main content" at bounding box center [261, 337] width 160 height 39
